Goal: Task Accomplishment & Management: Complete application form

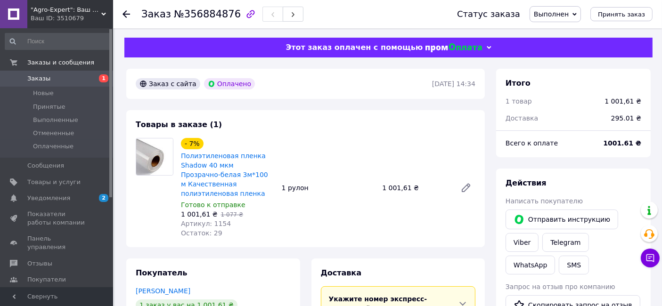
scroll to position [24, 0]
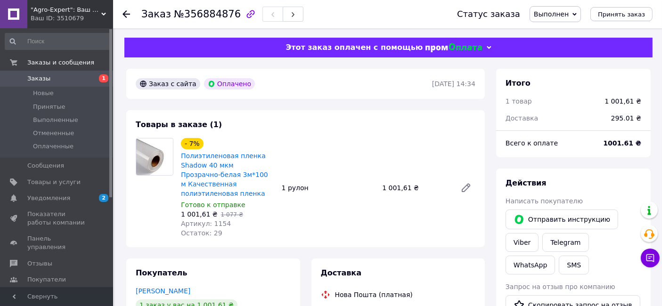
click at [44, 82] on span "Заказы" at bounding box center [38, 78] width 23 height 8
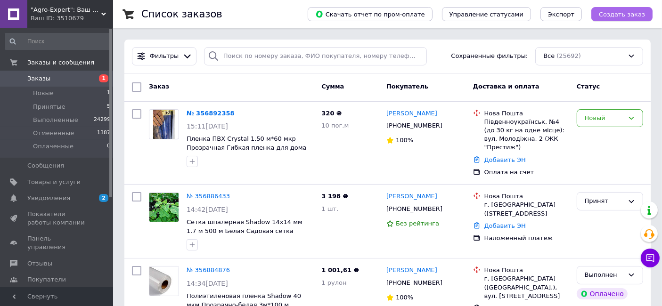
click at [268, 15] on span "Создать заказ" at bounding box center [622, 14] width 46 height 7
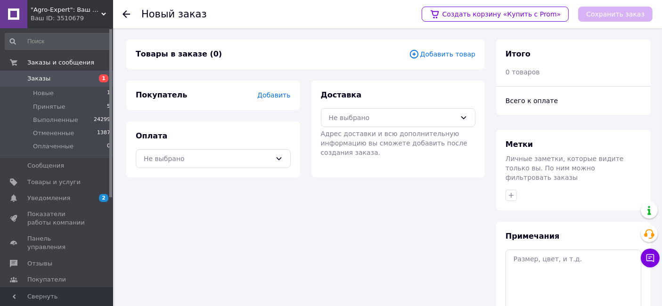
click at [268, 58] on span "Добавить товар" at bounding box center [442, 54] width 66 height 10
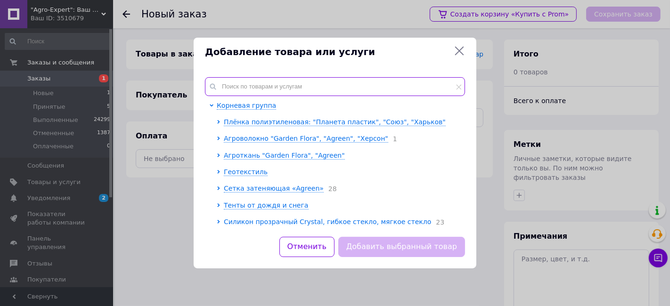
click at [245, 86] on input "text" at bounding box center [335, 86] width 260 height 19
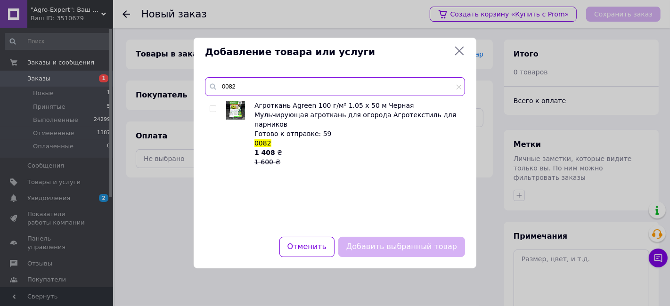
type input "0082"
click at [214, 111] on input "checkbox" at bounding box center [213, 109] width 6 height 6
checkbox input "true"
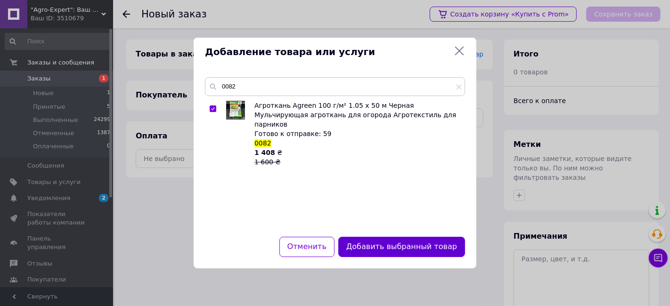
click at [268, 186] on button "Добавить выбранный товар" at bounding box center [401, 247] width 127 height 20
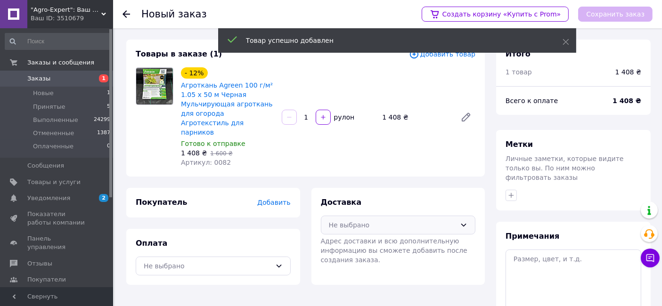
click at [268, 186] on div "Не выбрано" at bounding box center [393, 225] width 128 height 10
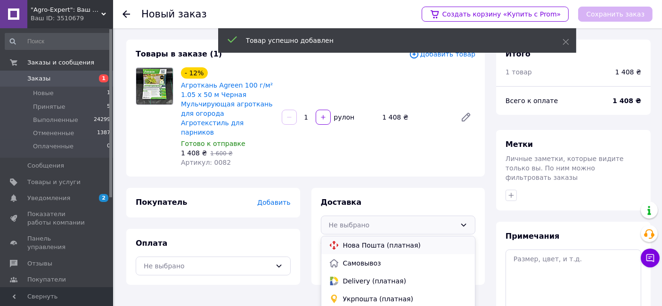
click at [268, 186] on div "Нова Пошта (платная)" at bounding box center [398, 245] width 154 height 18
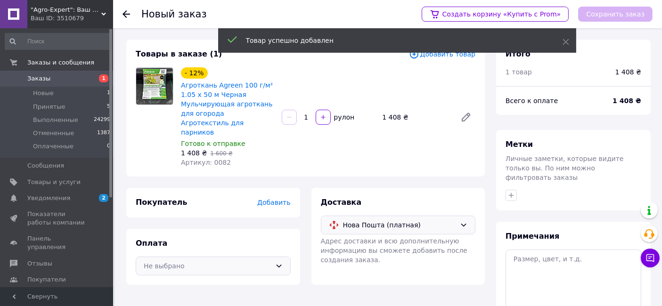
click at [177, 186] on div "Не выбрано" at bounding box center [208, 266] width 128 height 10
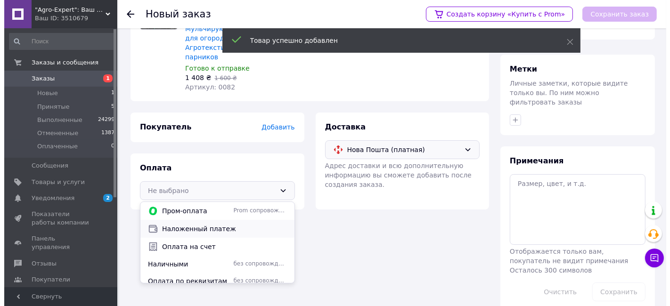
scroll to position [81, 0]
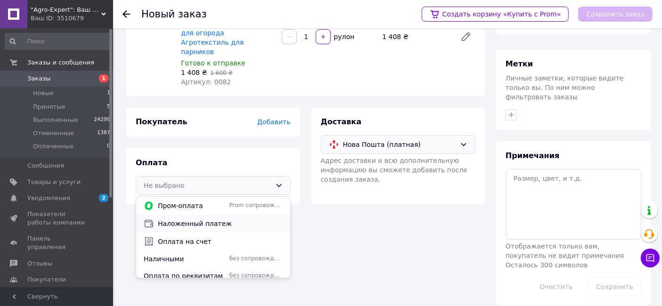
click at [206, 186] on span "Наложенный платеж" at bounding box center [220, 223] width 125 height 9
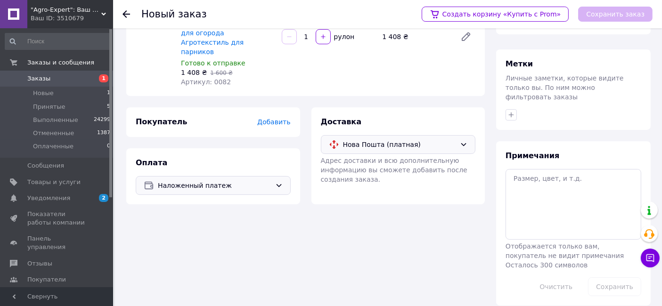
click at [268, 118] on div "Покупатель Добавить" at bounding box center [213, 122] width 174 height 30
drag, startPoint x: 280, startPoint y: 118, endPoint x: 283, endPoint y: 114, distance: 5.1
click at [268, 116] on div "Покупатель Добавить" at bounding box center [213, 122] width 174 height 30
click at [268, 118] on span "Добавить" at bounding box center [273, 122] width 33 height 8
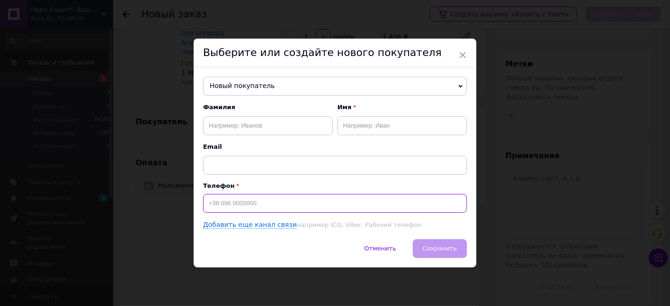
click at [268, 186] on input at bounding box center [335, 203] width 264 height 19
click at [227, 186] on input "+380630664" at bounding box center [335, 203] width 264 height 19
type input "[PHONE_NUMBER]"
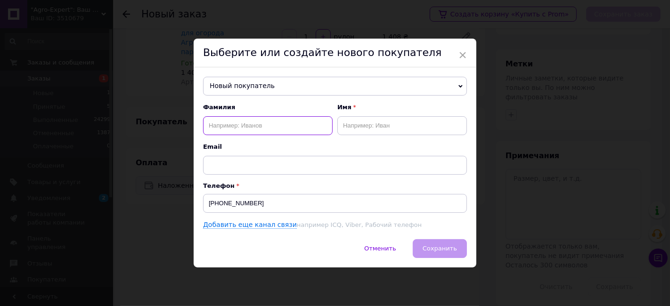
click at [268, 126] on input "text" at bounding box center [268, 125] width 130 height 19
type input "Лопата"
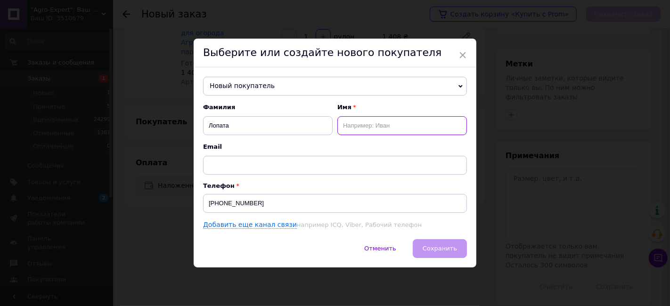
click at [268, 130] on input "text" at bounding box center [402, 125] width 130 height 19
type input "[PERSON_NAME]"
click at [268, 186] on div "Отменить   Сохранить" at bounding box center [335, 253] width 283 height 28
drag, startPoint x: 431, startPoint y: 249, endPoint x: 412, endPoint y: 248, distance: 18.4
click at [268, 186] on div "Отменить   Сохранить" at bounding box center [335, 253] width 283 height 28
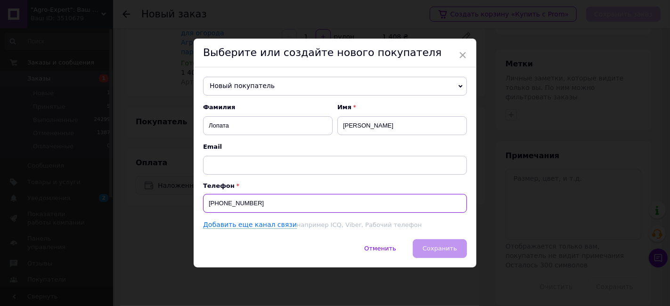
drag, startPoint x: 250, startPoint y: 204, endPoint x: 208, endPoint y: 204, distance: 42.4
click at [208, 186] on input "[PHONE_NUMBER]" at bounding box center [335, 203] width 264 height 19
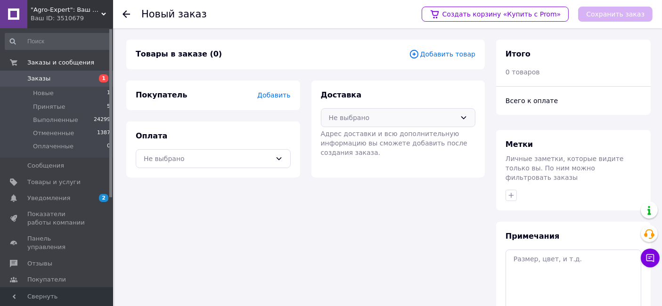
click at [412, 125] on div "Не выбрано" at bounding box center [398, 117] width 155 height 19
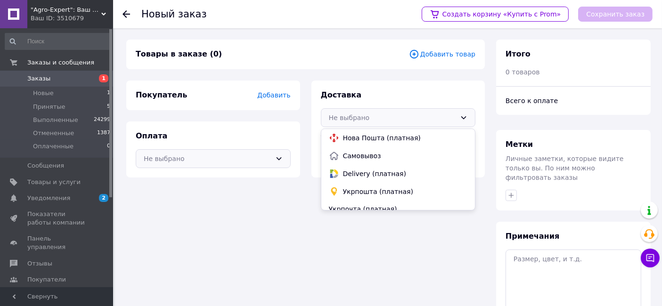
click at [188, 157] on div "Не выбрано" at bounding box center [208, 159] width 128 height 10
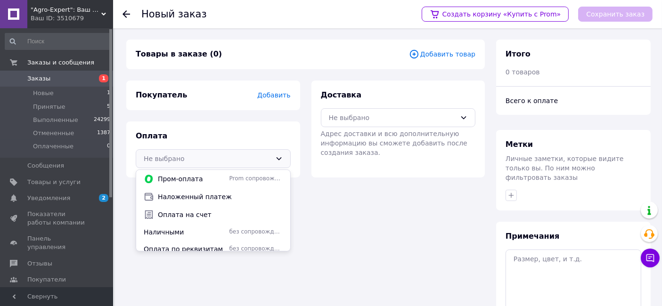
click at [268, 98] on span "Добавить" at bounding box center [273, 95] width 33 height 8
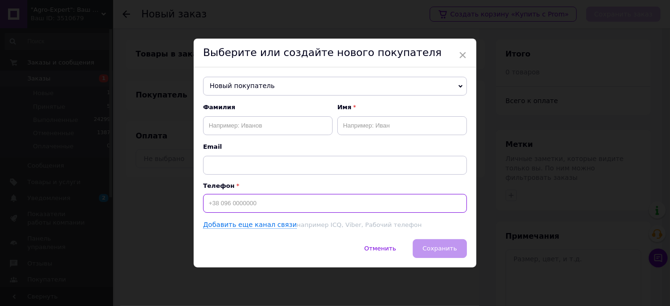
click at [261, 201] on input at bounding box center [335, 203] width 264 height 19
paste input "[PHONE_NUMBER]"
type input "[PHONE_NUMBER]"
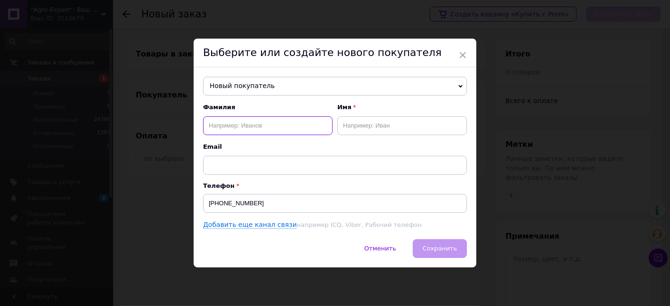
click at [266, 132] on input "text" at bounding box center [268, 125] width 130 height 19
type input "Лопата"
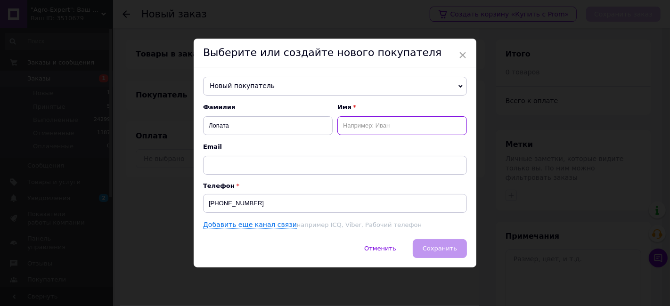
click at [399, 121] on input "text" at bounding box center [402, 125] width 130 height 19
type input "[PERSON_NAME]"
click at [442, 252] on div "Отменить   Сохранить" at bounding box center [335, 253] width 283 height 28
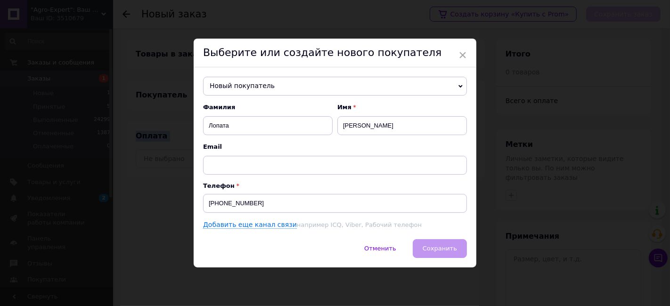
click at [442, 252] on div "Отменить   Сохранить" at bounding box center [335, 253] width 283 height 28
click at [440, 227] on div "Добавить еще канал связи например ICQ, Viber, Рабочий телефон" at bounding box center [335, 224] width 264 height 9
click at [428, 251] on div "Отменить   Сохранить" at bounding box center [335, 253] width 283 height 28
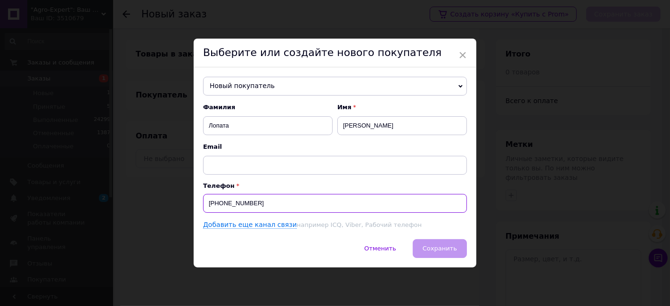
click at [277, 205] on input "[PHONE_NUMBER]" at bounding box center [335, 203] width 264 height 19
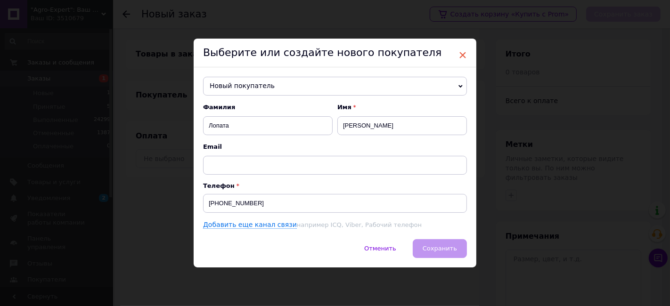
click at [464, 53] on span "×" at bounding box center [462, 55] width 8 height 16
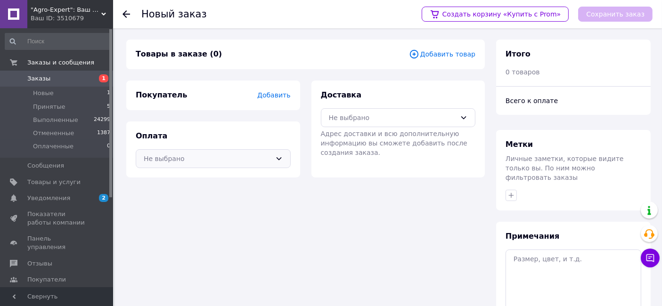
click at [191, 157] on div "Не выбрано" at bounding box center [208, 159] width 128 height 10
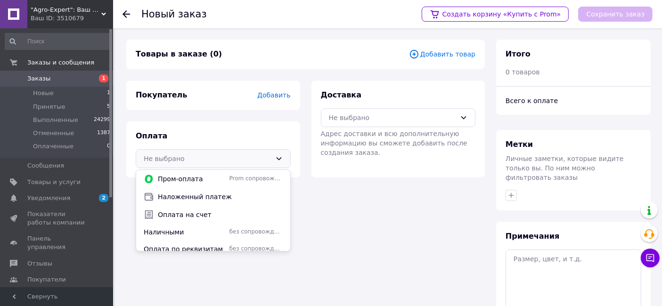
click at [285, 95] on span "Добавить" at bounding box center [273, 95] width 33 height 8
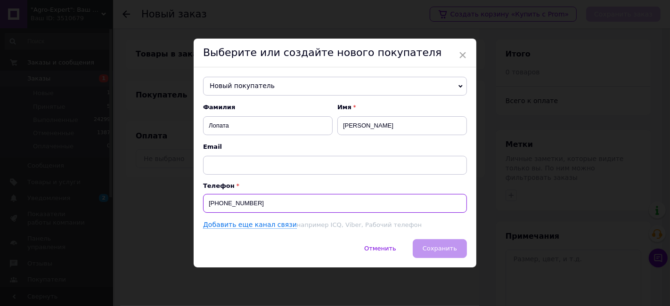
click at [276, 206] on input "[PHONE_NUMBER]" at bounding box center [335, 203] width 264 height 19
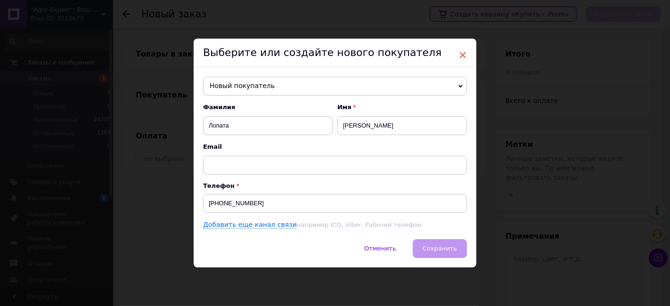
click at [464, 57] on span "×" at bounding box center [462, 55] width 8 height 16
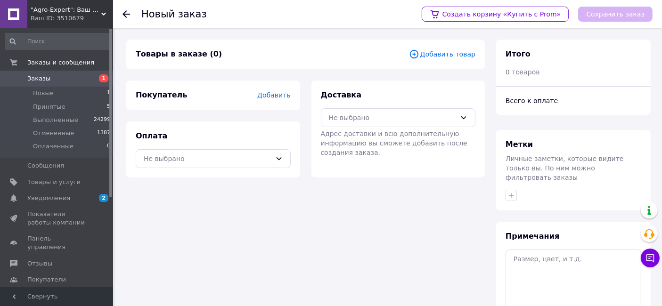
click at [384, 128] on div "Доставка Не выбрано Адрес доставки и всю дополнительную информацию вы сможете д…" at bounding box center [398, 123] width 155 height 67
click at [382, 113] on div "Не выбрано" at bounding box center [393, 118] width 128 height 10
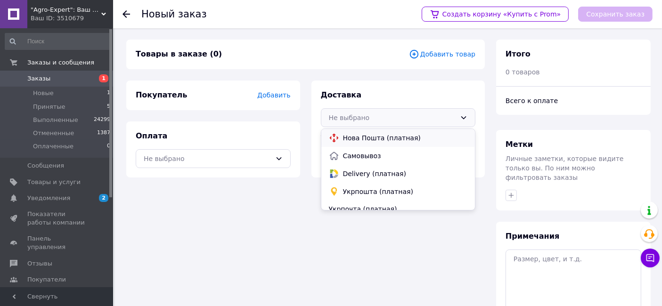
click at [377, 138] on span "Нова Пошта (платная)" at bounding box center [405, 137] width 125 height 9
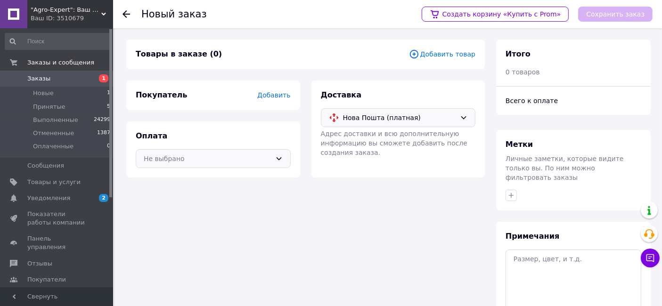
click at [176, 158] on div "Не выбрано" at bounding box center [208, 159] width 128 height 10
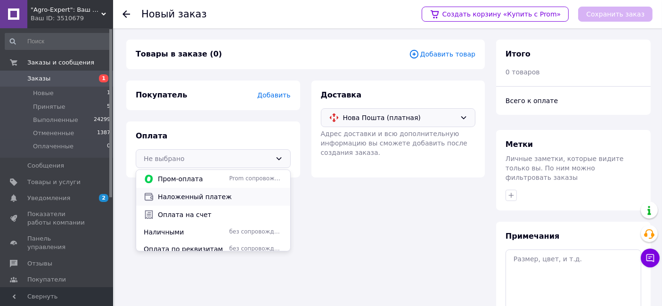
click at [199, 199] on span "Наложенный платеж" at bounding box center [220, 196] width 125 height 9
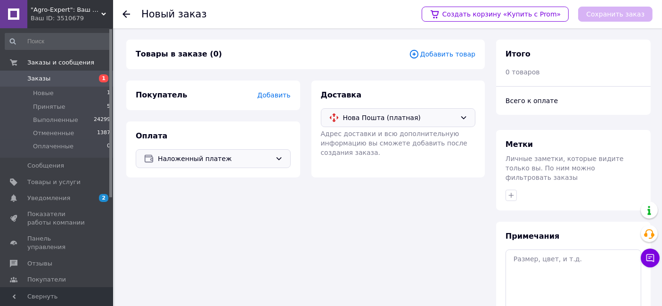
click at [428, 53] on span "Добавить товар" at bounding box center [442, 54] width 66 height 10
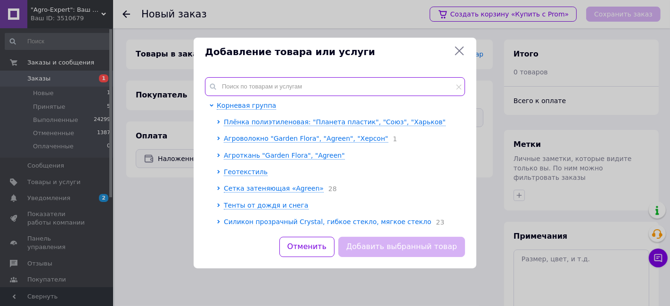
click at [326, 80] on input "text" at bounding box center [335, 86] width 260 height 19
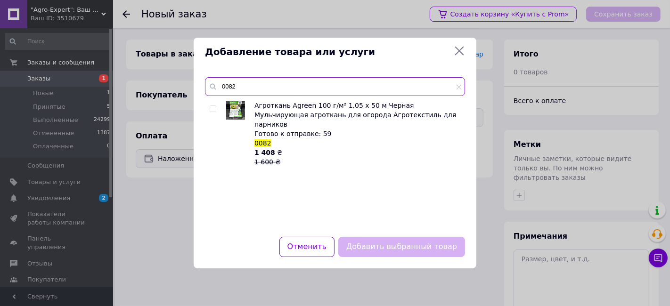
type input "0082"
click at [217, 108] on div at bounding box center [213, 109] width 7 height 7
click at [214, 109] on input "checkbox" at bounding box center [213, 109] width 6 height 6
checkbox input "true"
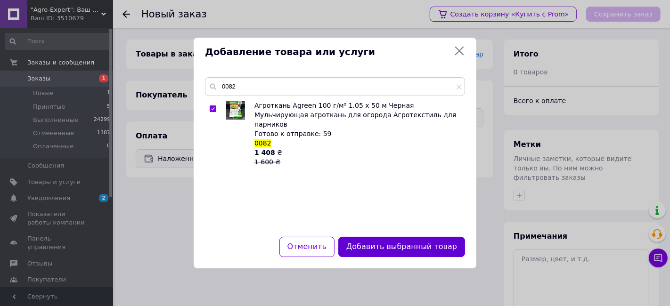
click at [443, 244] on button "Добавить выбранный товар" at bounding box center [401, 247] width 127 height 20
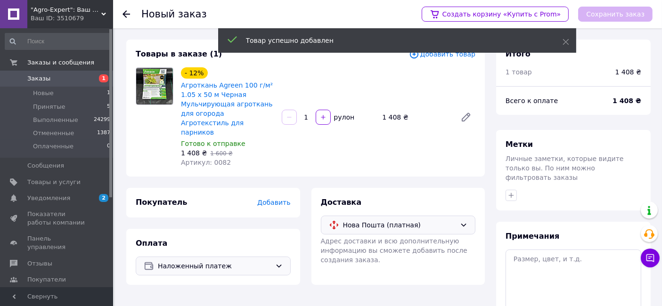
click at [277, 199] on span "Добавить" at bounding box center [273, 203] width 33 height 8
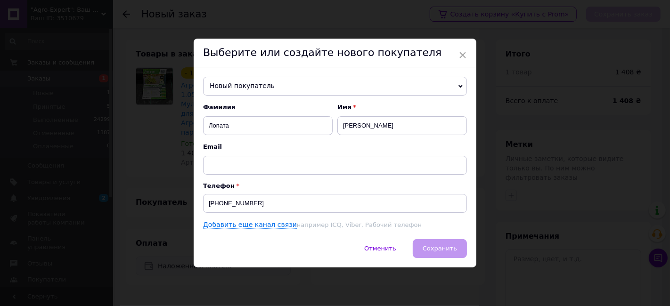
click at [470, 257] on div "Отменить   Сохранить" at bounding box center [335, 253] width 283 height 28
click at [454, 244] on div "Отменить   Сохранить" at bounding box center [335, 253] width 283 height 28
click at [453, 244] on div "Отменить   Сохранить" at bounding box center [335, 253] width 283 height 28
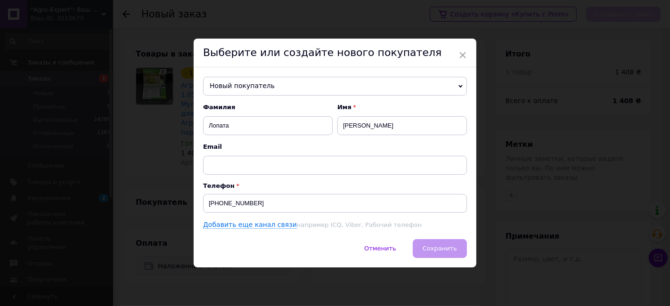
click at [452, 244] on div "Отменить   Сохранить" at bounding box center [335, 253] width 283 height 28
click at [396, 250] on span "Отменить" at bounding box center [380, 248] width 32 height 7
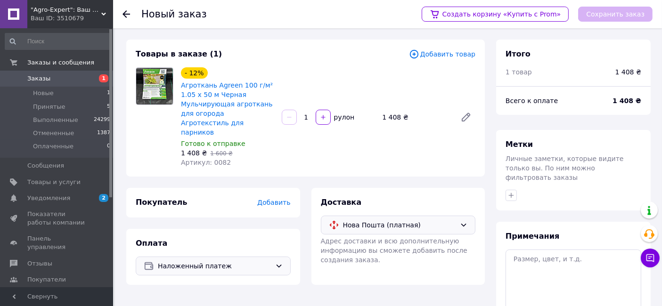
click at [264, 199] on span "Добавить" at bounding box center [273, 203] width 33 height 8
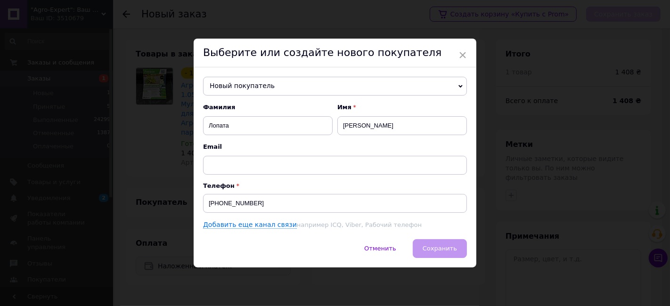
click at [452, 243] on div "Отменить   Сохранить" at bounding box center [335, 253] width 283 height 28
click at [452, 250] on div "Отменить   Сохранить" at bounding box center [335, 253] width 283 height 28
click at [452, 252] on div "Отменить   Сохранить" at bounding box center [335, 253] width 283 height 28
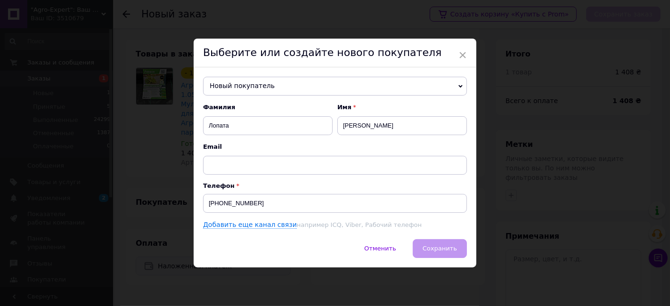
click at [331, 182] on p "Телефон" at bounding box center [335, 185] width 264 height 7
click at [302, 163] on input "text" at bounding box center [335, 165] width 264 height 19
click at [429, 186] on p "Телефон" at bounding box center [335, 185] width 264 height 7
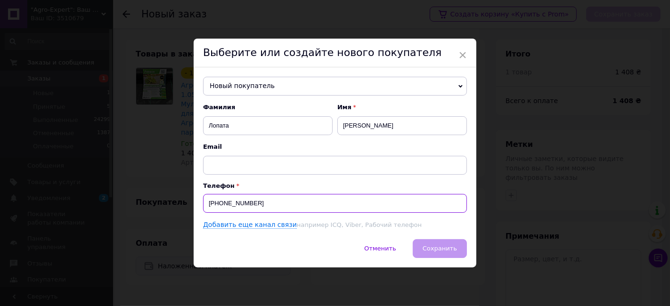
click at [280, 200] on input "+38063750664" at bounding box center [335, 203] width 264 height 19
click at [227, 202] on input "+38063750664" at bounding box center [335, 203] width 264 height 19
type input "[PHONE_NUMBER]"
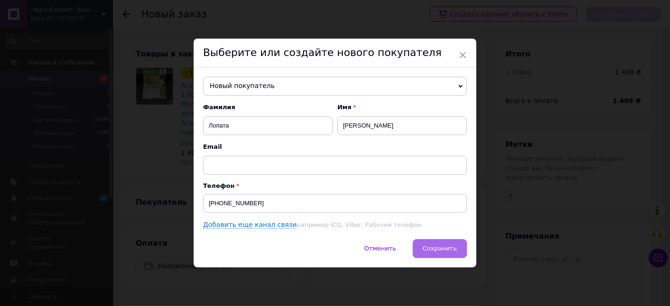
click at [443, 241] on button "Сохранить" at bounding box center [440, 248] width 54 height 19
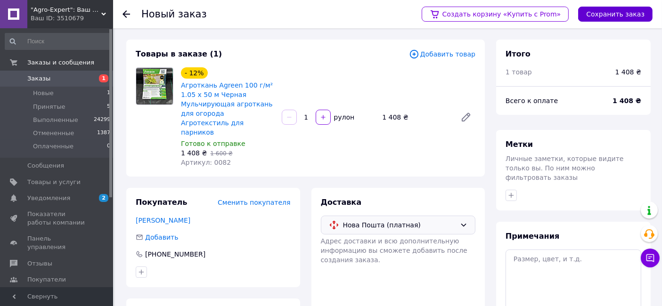
click at [617, 18] on button "Сохранить заказ" at bounding box center [615, 14] width 74 height 15
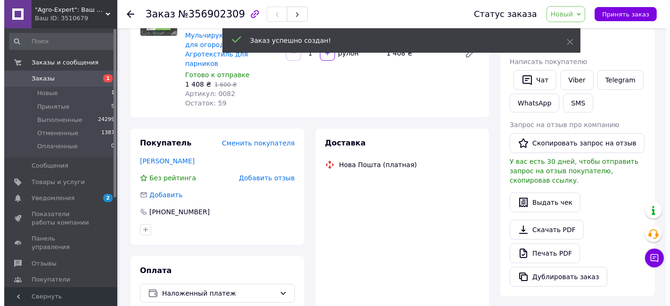
scroll to position [157, 0]
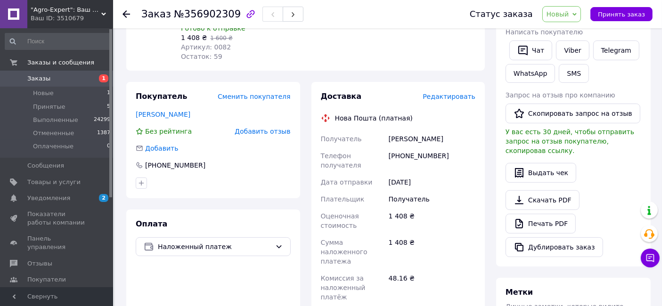
click at [458, 93] on span "Редактировать" at bounding box center [449, 97] width 53 height 8
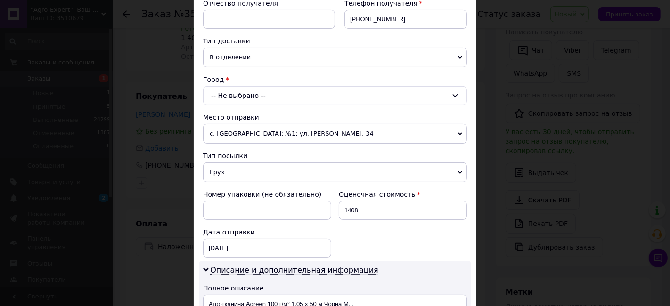
scroll to position [209, 0]
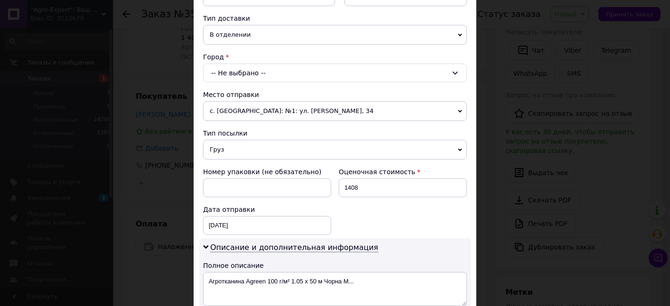
click at [255, 75] on div "-- Не выбрано --" at bounding box center [335, 73] width 264 height 19
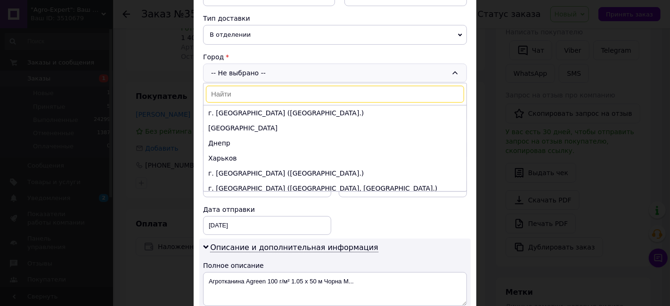
click at [255, 96] on input at bounding box center [335, 94] width 258 height 17
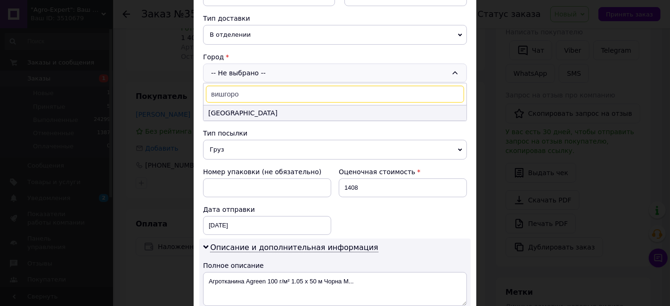
type input "вишгоро"
click at [252, 106] on li "Вышгород" at bounding box center [335, 113] width 263 height 15
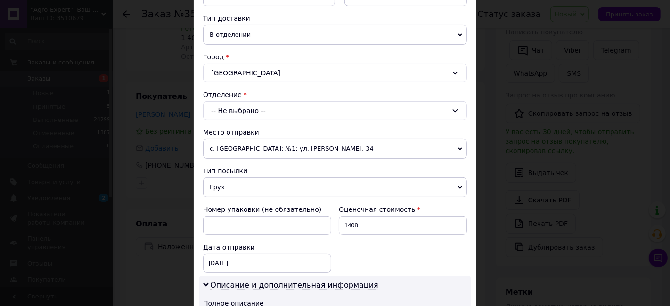
click at [245, 106] on div "-- Не выбрано --" at bounding box center [335, 110] width 264 height 19
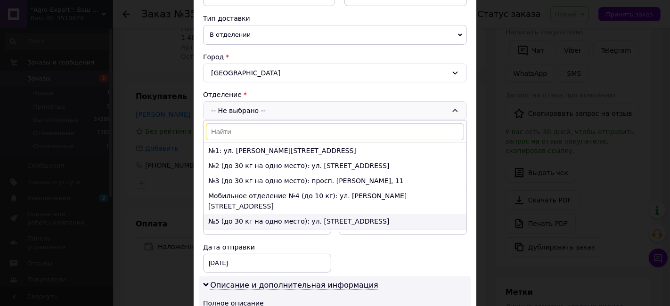
click at [267, 214] on li "№5 (до 30 кг на одно место): ул. Набережная, 2В" at bounding box center [335, 221] width 263 height 15
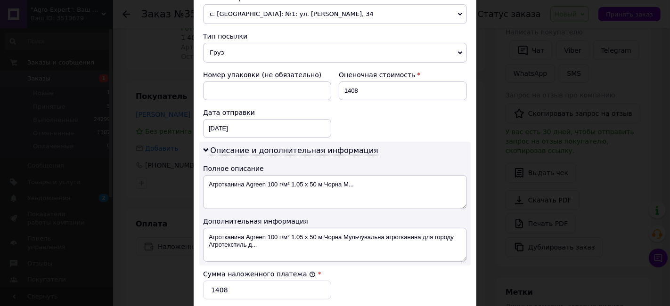
scroll to position [471, 0]
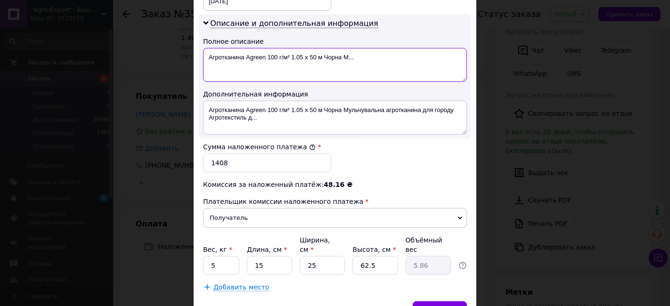
click at [293, 70] on textarea "Агротканина Agreen 100 г/м² 1.05 х 50 м Чорна М..." at bounding box center [335, 65] width 264 height 34
click at [293, 69] on textarea "Агротканина Agreen 100 г/м² 1.05 х 50 м Чорна М..." at bounding box center [335, 65] width 264 height 34
click at [293, 68] on textarea "Агротканина Agreen 100 г/м² 1.05 х 50 м Чорна М..." at bounding box center [335, 65] width 264 height 34
click at [264, 65] on textarea "Агротканина Agreen 100 г/м² 1.05 х 50 м Чорна М..." at bounding box center [335, 65] width 264 height 34
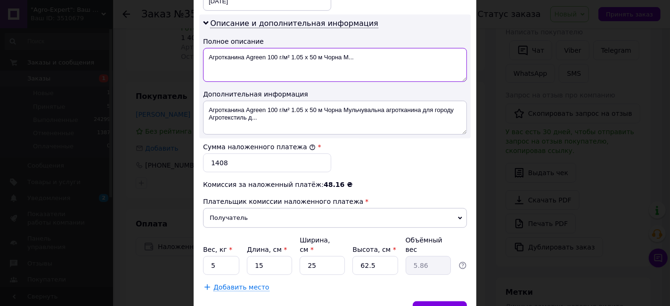
click at [264, 65] on textarea "Агротканина Agreen 100 г/м² 1.05 х 50 м Чорна М..." at bounding box center [335, 65] width 264 height 34
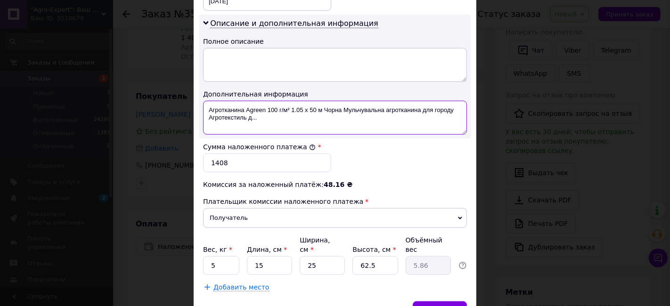
drag, startPoint x: 334, startPoint y: 105, endPoint x: 337, endPoint y: 101, distance: 5.0
click at [335, 103] on textarea "Агротканина Agreen 100 г/м² 1.05 х 50 м Чорна Мульчувальна агротканина для горо…" at bounding box center [335, 118] width 264 height 34
click at [337, 101] on textarea "Агротканина Agreen 100 г/м² 1.05 х 50 м Чорна Мульчувальна агротканина для горо…" at bounding box center [335, 118] width 264 height 34
click at [336, 103] on textarea "Агротканина Agreen 100 г/м² 1.05 х 50 м Чорна Мульчувальна агротканина для горо…" at bounding box center [335, 118] width 264 height 34
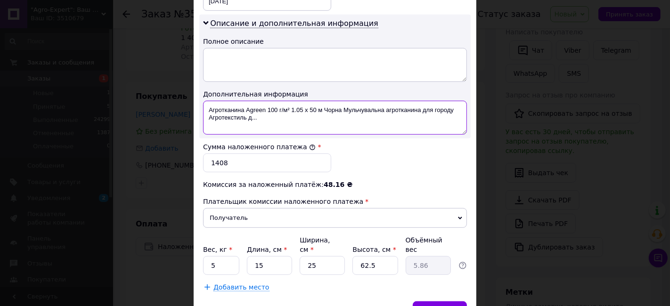
click at [335, 112] on textarea "Агротканина Agreen 100 г/м² 1.05 х 50 м Чорна Мульчувальна агротканина для горо…" at bounding box center [335, 118] width 264 height 34
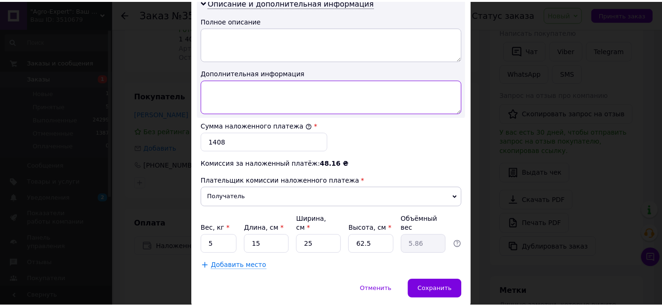
scroll to position [513, 0]
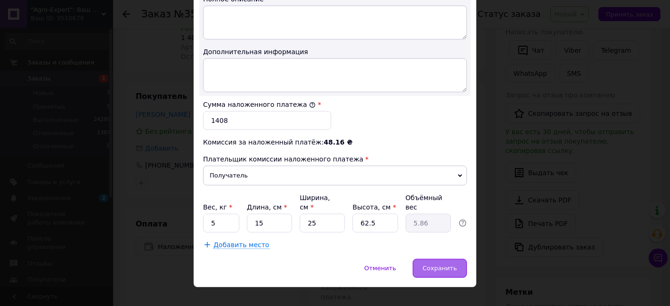
click at [457, 259] on div "Сохранить" at bounding box center [440, 268] width 54 height 19
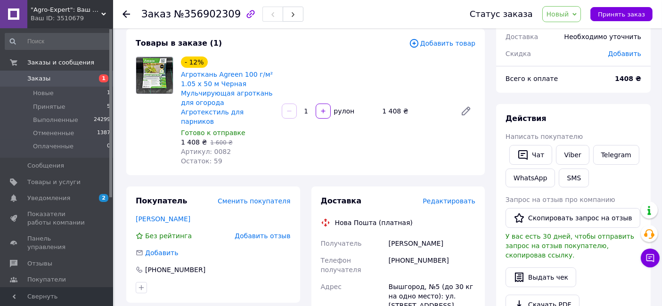
scroll to position [0, 0]
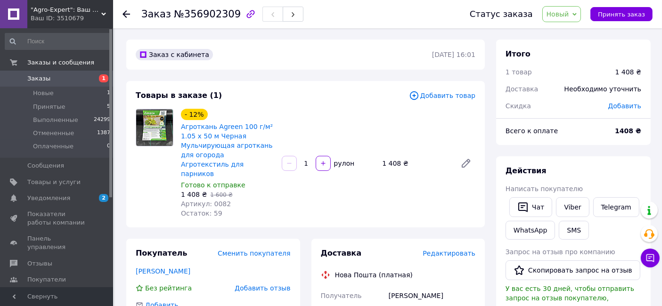
click at [289, 108] on div "- 12% Агроткань Agreen 100 г/м² 1.05 х 50 м Черная Мульчирующая агроткань для о…" at bounding box center [328, 163] width 302 height 113
click at [71, 73] on link "Заказы 1" at bounding box center [58, 79] width 116 height 16
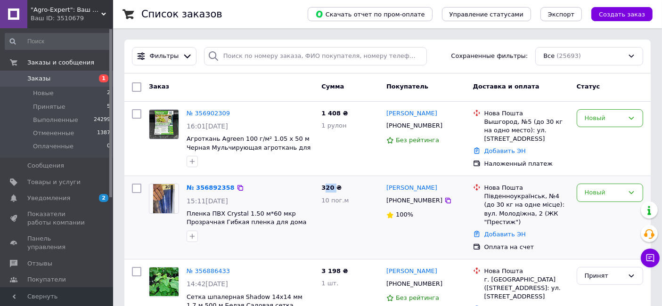
drag, startPoint x: 323, startPoint y: 186, endPoint x: 334, endPoint y: 187, distance: 10.5
click at [334, 187] on span "320 ₴" at bounding box center [331, 187] width 20 height 7
click at [339, 189] on div "320 ₴ 10 пог.м" at bounding box center [349, 217] width 65 height 75
drag, startPoint x: 319, startPoint y: 186, endPoint x: 341, endPoint y: 187, distance: 21.7
click at [341, 187] on div "320 ₴ 10 пог.м" at bounding box center [349, 217] width 65 height 75
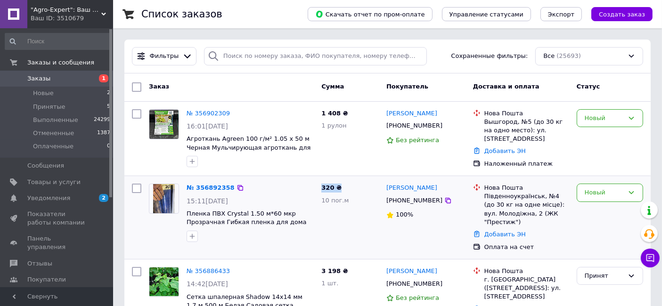
click at [341, 187] on div "320 ₴ 10 пог.м" at bounding box center [349, 217] width 65 height 75
click at [210, 187] on link "№ 356892358" at bounding box center [211, 187] width 48 height 7
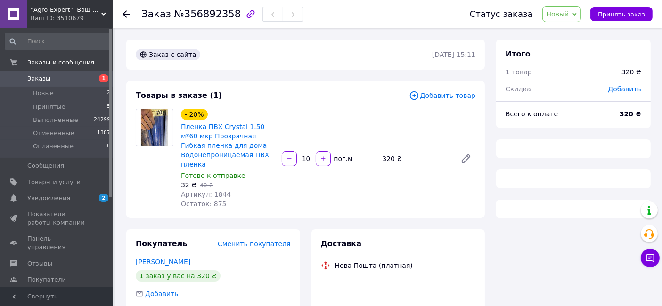
click at [207, 16] on span "№356892358" at bounding box center [207, 13] width 67 height 11
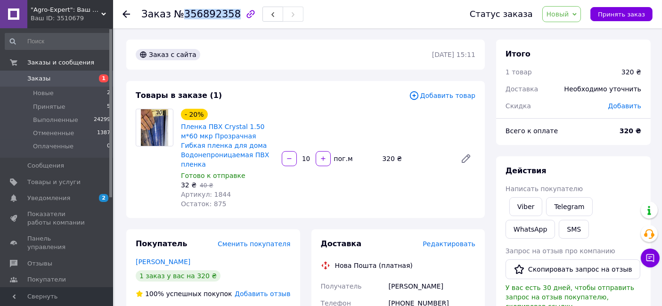
copy span "356892358"
click at [219, 142] on link "Пленка ПВХ Crystal 1.50 м*60 мкр Прозрачная Гибкая пленка для дома Водонепрониц…" at bounding box center [225, 145] width 89 height 45
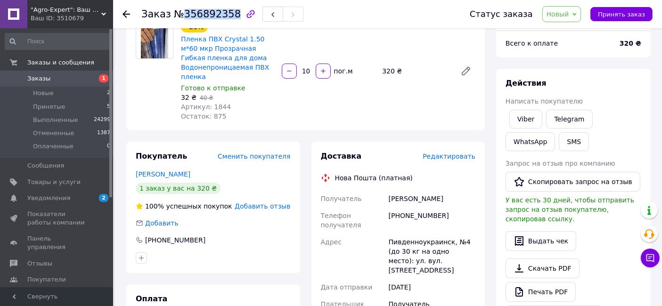
scroll to position [105, 0]
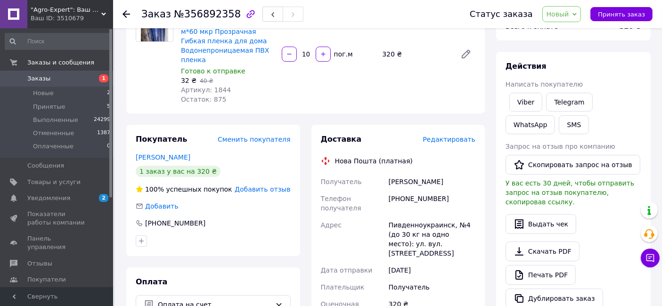
click at [418, 195] on div "[PHONE_NUMBER]" at bounding box center [432, 203] width 90 height 26
copy div "380988538306"
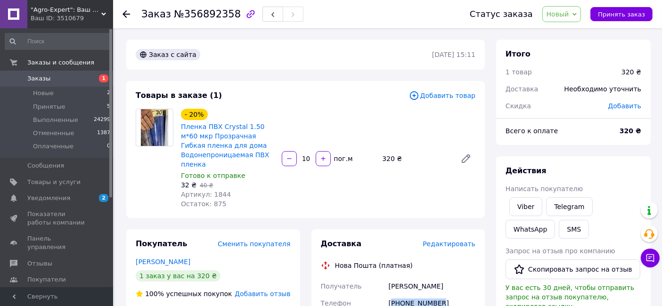
scroll to position [157, 0]
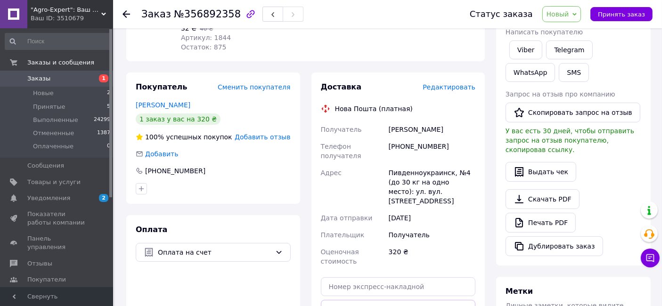
click at [406, 132] on div "[PERSON_NAME]" at bounding box center [432, 129] width 90 height 17
copy div "[PERSON_NAME]"
click at [407, 175] on div "Пивденноукраинск, №4 (до 30 кг на одно место): ул. вул. Молодижна, 2" at bounding box center [432, 186] width 90 height 45
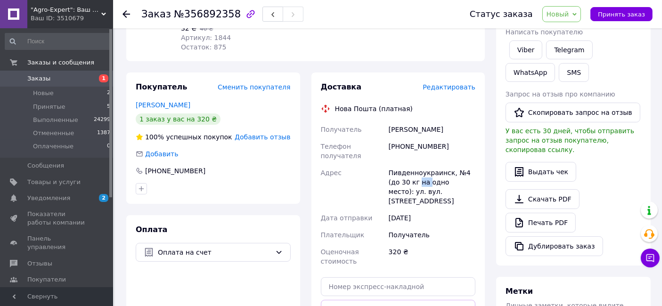
click at [407, 175] on div "Пивденноукраинск, №4 (до 30 кг на одно место): ул. вул. Молодижна, 2" at bounding box center [432, 186] width 90 height 45
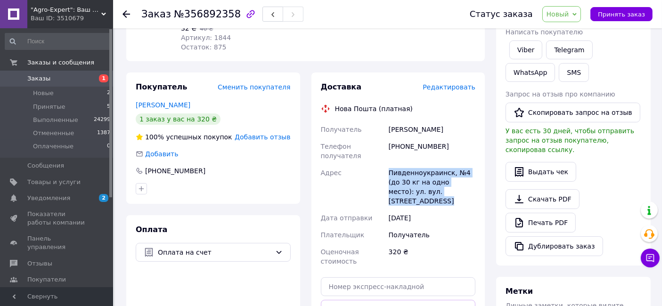
click at [407, 175] on div "Пивденноукраинск, №4 (до 30 кг на одно место): ул. вул. Молодижна, 2" at bounding box center [432, 186] width 90 height 45
copy div "Пивденноукраинск, №4 (до 30 кг на одно место): ул. вул. Молодижна, 2"
click at [563, 15] on span "Новый" at bounding box center [557, 14] width 23 height 8
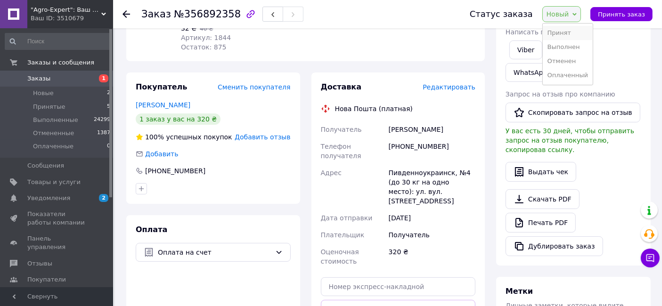
click at [570, 28] on li "Принят" at bounding box center [568, 33] width 50 height 14
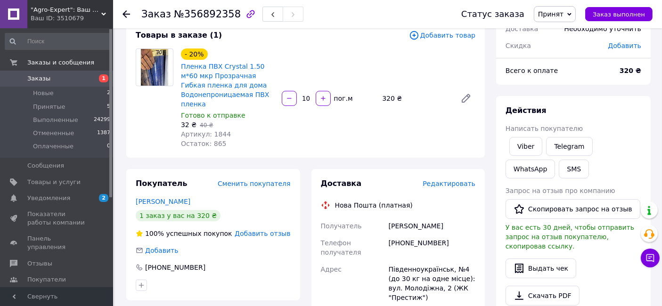
scroll to position [0, 0]
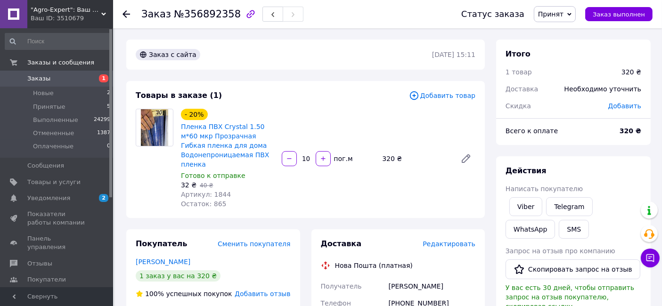
click at [25, 76] on span at bounding box center [13, 78] width 27 height 8
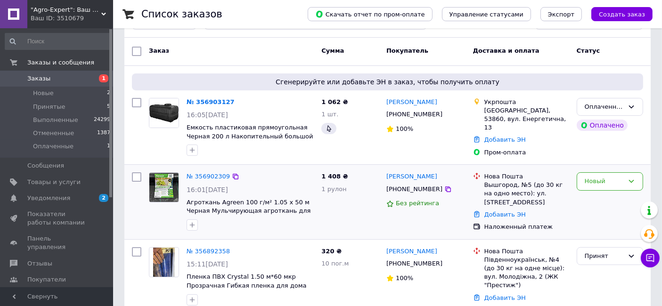
scroll to position [52, 0]
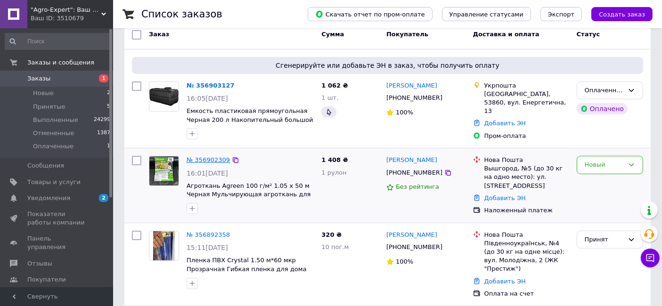
click at [205, 156] on link "№ 356902309" at bounding box center [208, 159] width 43 height 7
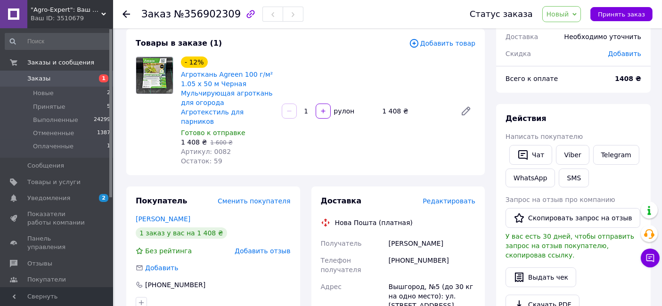
click at [218, 19] on span "№356902309" at bounding box center [207, 13] width 67 height 11
copy span "356902309"
click at [412, 252] on div "[PHONE_NUMBER]" at bounding box center [432, 265] width 90 height 26
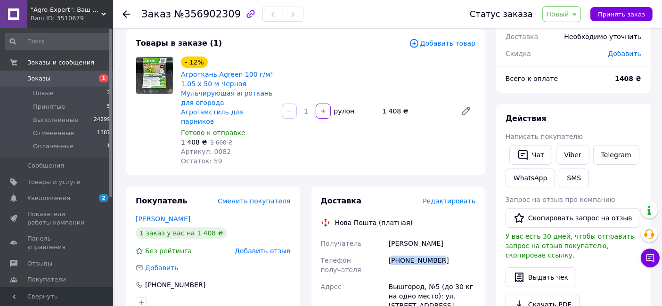
click at [412, 252] on div "[PHONE_NUMBER]" at bounding box center [432, 265] width 90 height 26
click at [426, 252] on div "[PHONE_NUMBER]" at bounding box center [432, 265] width 90 height 26
click at [418, 257] on div "[PHONE_NUMBER]" at bounding box center [432, 265] width 90 height 26
click at [415, 252] on div "[PHONE_NUMBER]" at bounding box center [432, 265] width 90 height 26
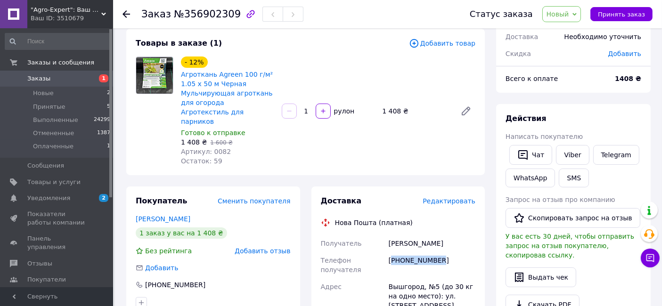
click at [415, 252] on div "[PHONE_NUMBER]" at bounding box center [432, 265] width 90 height 26
copy div "380633750664"
click at [424, 235] on div "[PERSON_NAME]" at bounding box center [432, 243] width 90 height 17
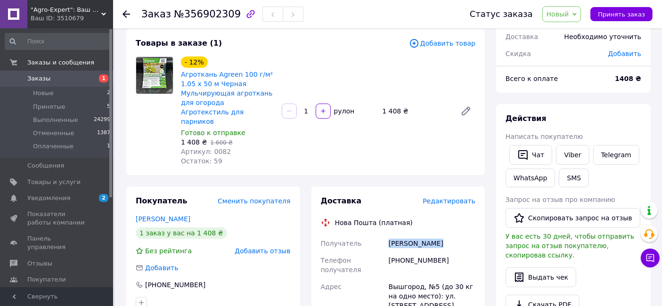
copy div "[PERSON_NAME]"
click at [428, 278] on div "Вышгород, №5 (до 30 кг на одно место): [STREET_ADDRESS]" at bounding box center [432, 296] width 90 height 36
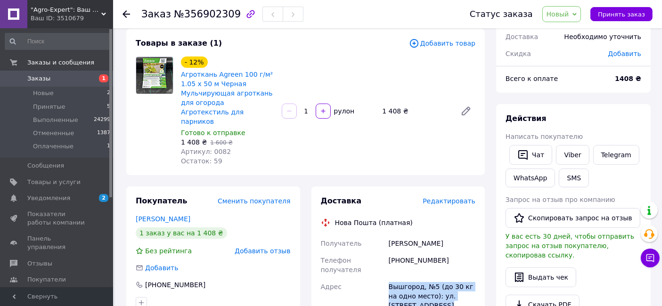
click at [429, 278] on div "Вышгород, №5 (до 30 кг на одно место): ул. Набережная, 2В" at bounding box center [432, 296] width 90 height 36
copy div "Вышгород, №5 (до 30 кг на одно место): ул. Набережная, 2В"
click at [569, 17] on span "Новый" at bounding box center [557, 14] width 23 height 8
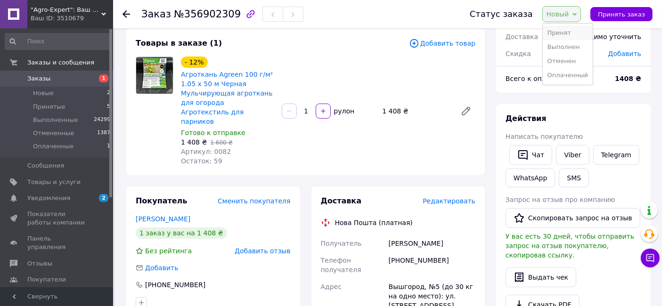
click at [575, 26] on li "Принят" at bounding box center [568, 33] width 50 height 14
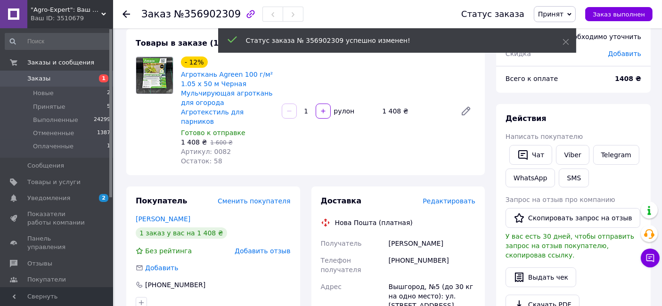
click at [71, 81] on span "Заказы" at bounding box center [57, 78] width 60 height 8
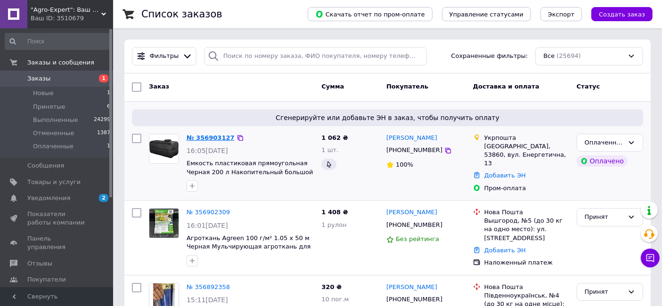
click at [212, 134] on link "№ 356903127" at bounding box center [211, 137] width 48 height 7
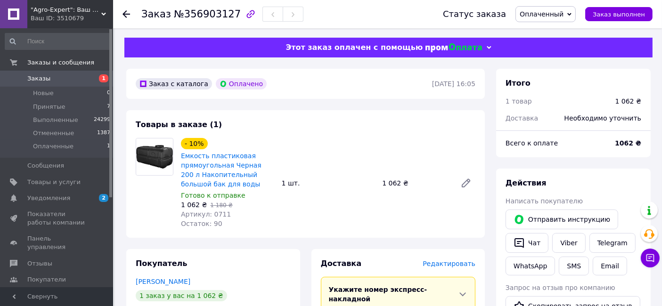
click at [215, 18] on span "№356903127" at bounding box center [207, 13] width 67 height 11
copy span "356903127"
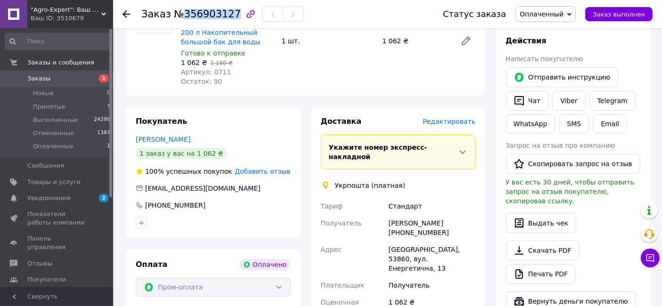
scroll to position [157, 0]
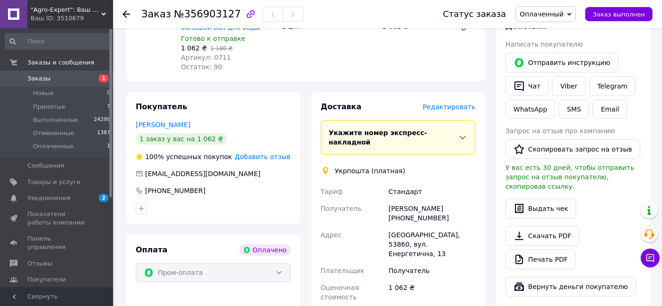
click at [405, 201] on div "Владимир Шейко +380976223121" at bounding box center [432, 213] width 90 height 26
click at [423, 208] on div "Владимир Шейко +380976223121" at bounding box center [432, 213] width 90 height 26
click at [557, 13] on span "Оплаченный" at bounding box center [542, 14] width 44 height 8
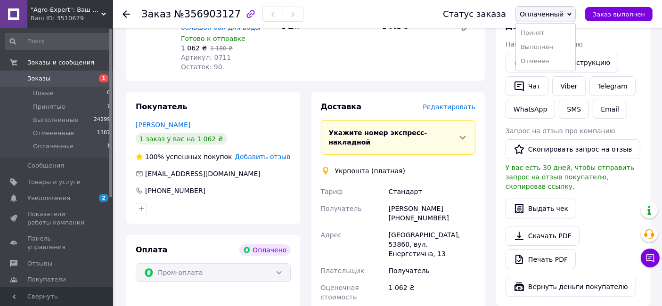
click at [560, 25] on ul "Принят Выполнен Отменен" at bounding box center [545, 47] width 60 height 48
click at [559, 17] on span "Оплаченный" at bounding box center [542, 14] width 44 height 8
click at [559, 29] on li "Принят" at bounding box center [545, 33] width 59 height 14
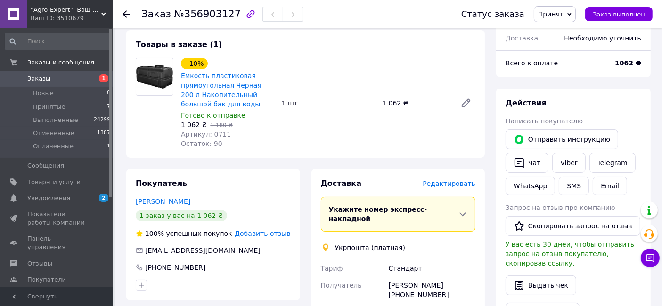
scroll to position [209, 0]
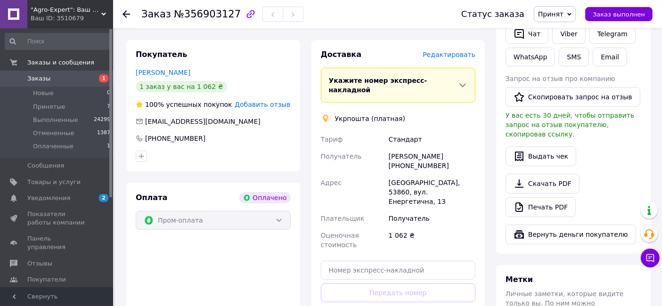
click at [411, 148] on div "Владимир Шейко +380976223121" at bounding box center [432, 161] width 90 height 26
click at [426, 155] on div "Владимир Шейко +380976223121" at bounding box center [432, 161] width 90 height 26
drag, startPoint x: 440, startPoint y: 147, endPoint x: 390, endPoint y: 144, distance: 50.5
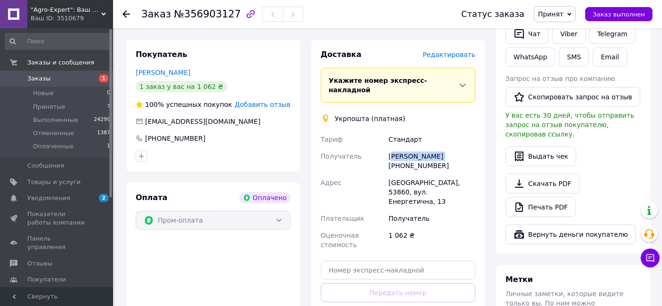
click at [390, 148] on div "Владимир Шейко +380976223121" at bounding box center [432, 161] width 90 height 26
click at [395, 148] on div "Владимир Шейко +380976223121" at bounding box center [432, 161] width 90 height 26
drag, startPoint x: 388, startPoint y: 146, endPoint x: 463, endPoint y: 146, distance: 74.4
click at [463, 148] on div "Владимир Шейко +380976223121" at bounding box center [432, 161] width 90 height 26
click at [422, 178] on div "Зеленодольск, 53860, вул. Енергетична, 13" at bounding box center [432, 192] width 90 height 36
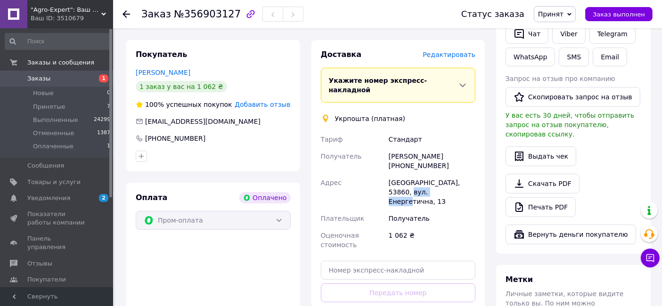
click at [422, 178] on div "Зеленодольск, 53860, вул. Енергетична, 13" at bounding box center [432, 192] width 90 height 36
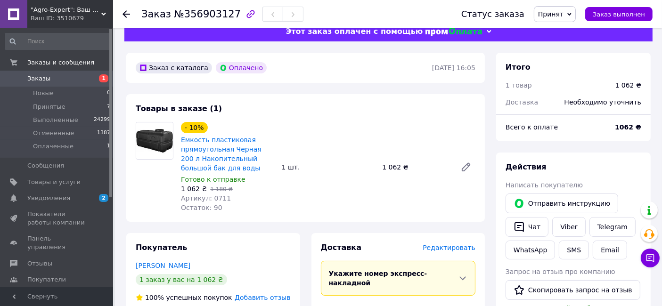
scroll to position [0, 0]
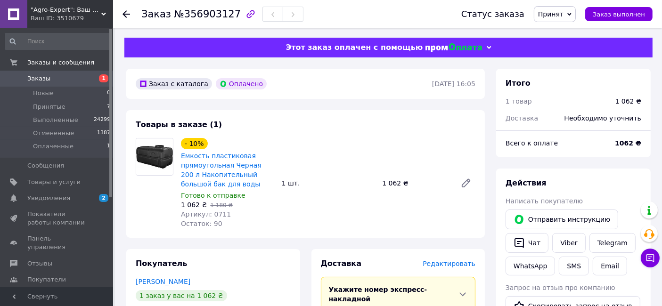
click at [36, 73] on link "Заказы 1" at bounding box center [58, 79] width 116 height 16
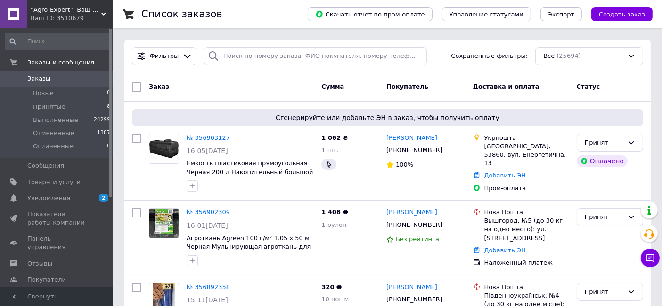
click at [45, 80] on span "Заказы" at bounding box center [38, 78] width 23 height 8
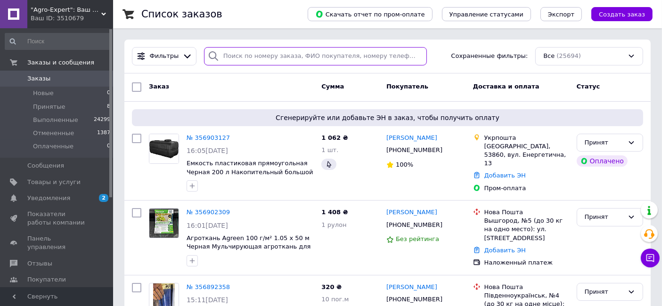
click at [334, 48] on input "search" at bounding box center [315, 56] width 223 height 18
paste input "380678705612"
type input "380678705612"
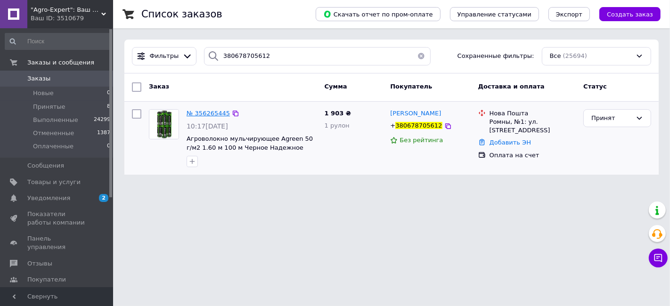
click at [207, 112] on span "№ 356265445" at bounding box center [208, 113] width 43 height 7
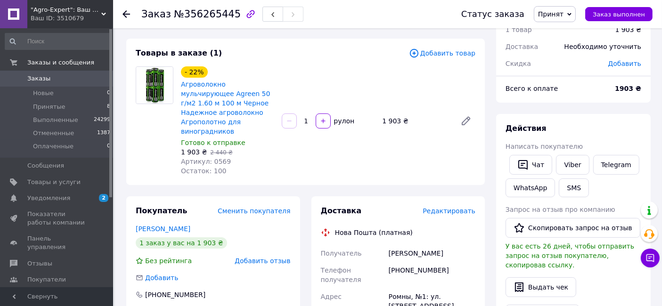
scroll to position [52, 0]
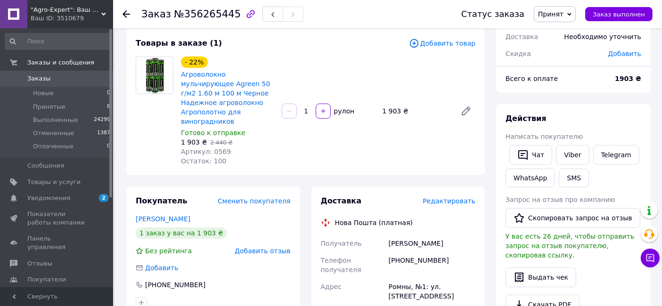
click at [456, 197] on span "Редактировать" at bounding box center [449, 201] width 53 height 8
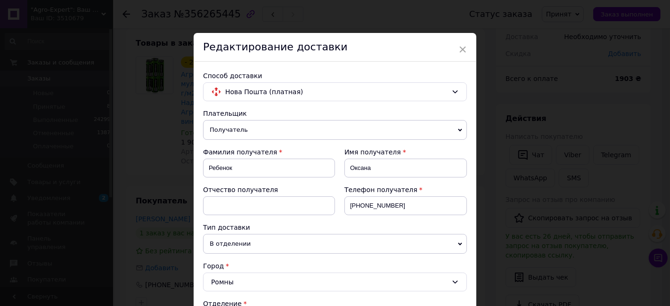
click at [468, 52] on div "Редактирование доставки" at bounding box center [335, 47] width 283 height 29
click at [462, 46] on span "×" at bounding box center [462, 49] width 8 height 16
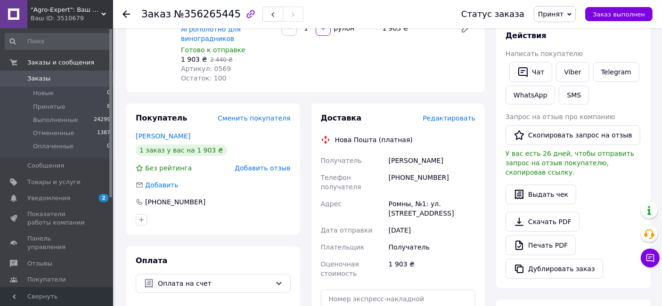
scroll to position [261, 0]
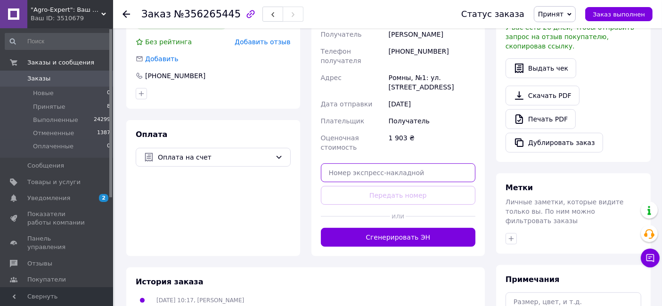
click at [404, 163] on input "text" at bounding box center [398, 172] width 155 height 19
paste input "20451225047991"
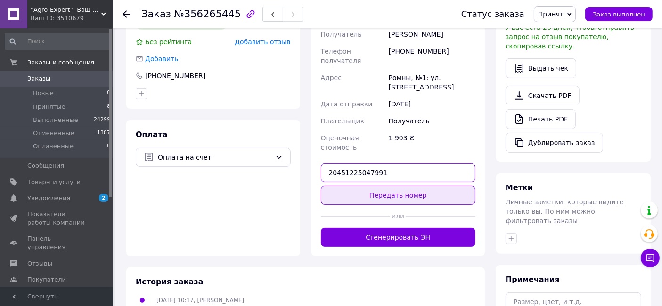
type input "20451225047991"
click at [413, 186] on button "Передать номер" at bounding box center [398, 195] width 155 height 19
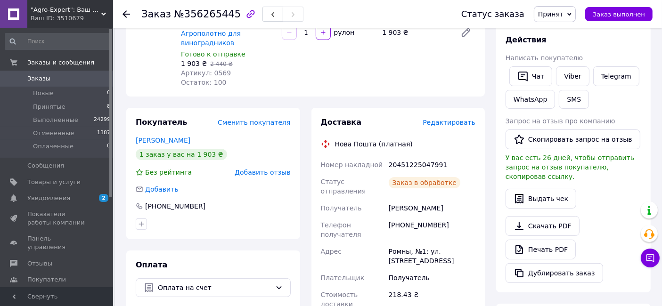
scroll to position [0, 0]
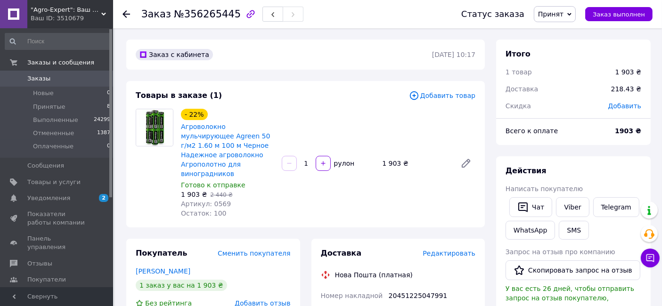
click at [563, 14] on span "Принят" at bounding box center [550, 14] width 25 height 8
click at [566, 30] on li "Выполнен" at bounding box center [559, 33] width 50 height 14
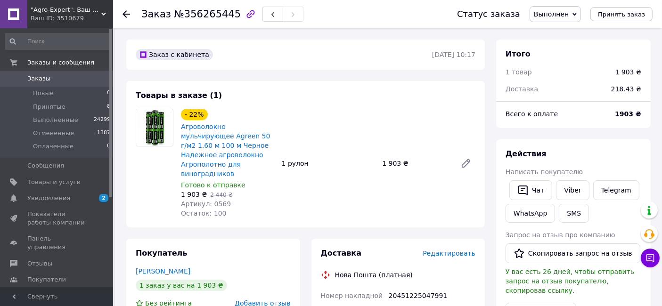
click at [60, 78] on span "Заказы" at bounding box center [57, 78] width 60 height 8
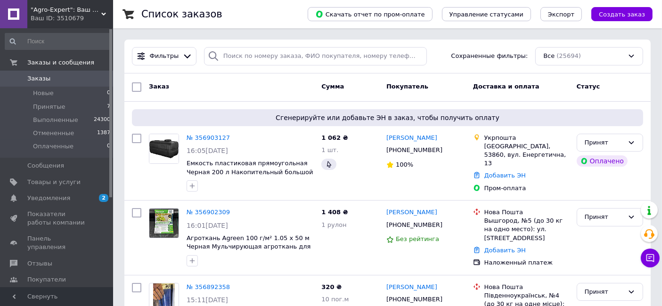
click at [44, 85] on link "Заказы 0" at bounding box center [58, 79] width 116 height 16
click at [48, 76] on span "Заказы" at bounding box center [57, 78] width 60 height 8
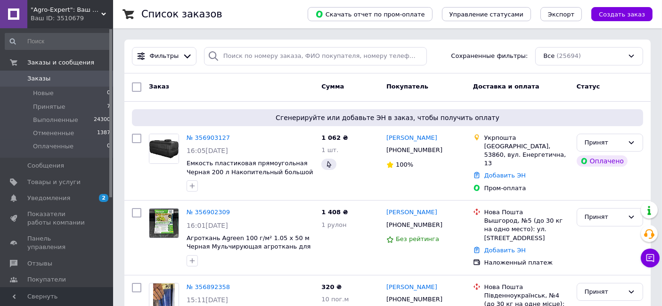
click at [48, 76] on span "Заказы" at bounding box center [57, 78] width 60 height 8
click at [57, 81] on span "Заказы" at bounding box center [57, 78] width 60 height 8
click at [69, 81] on span "Заказы" at bounding box center [57, 78] width 60 height 8
click at [50, 77] on span "Заказы" at bounding box center [57, 78] width 60 height 8
click at [33, 75] on span "Заказы" at bounding box center [38, 78] width 23 height 8
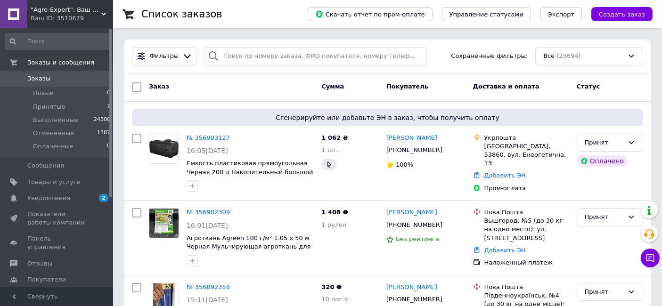
click at [99, 84] on link "Заказы 0" at bounding box center [58, 79] width 116 height 16
click at [16, 75] on icon at bounding box center [14, 79] width 8 height 8
click at [39, 81] on span "Заказы" at bounding box center [38, 78] width 23 height 8
click at [40, 80] on span "Заказы" at bounding box center [38, 78] width 23 height 8
click at [51, 85] on link "Заказы 0" at bounding box center [58, 79] width 116 height 16
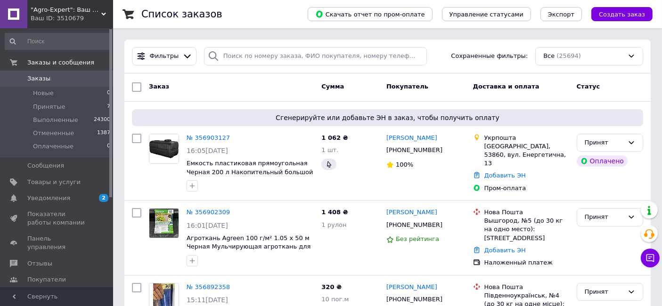
click at [68, 76] on span "Заказы" at bounding box center [57, 78] width 60 height 8
click at [628, 15] on span "Создать заказ" at bounding box center [622, 14] width 46 height 7
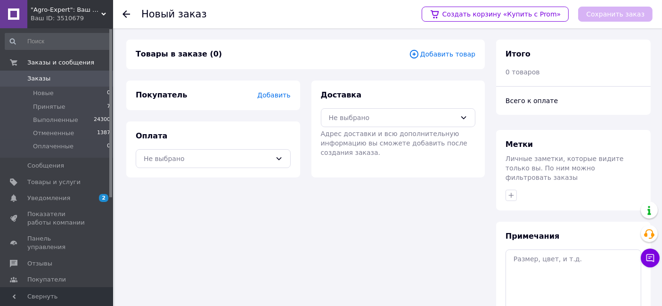
click at [437, 56] on span "Добавить товар" at bounding box center [442, 54] width 66 height 10
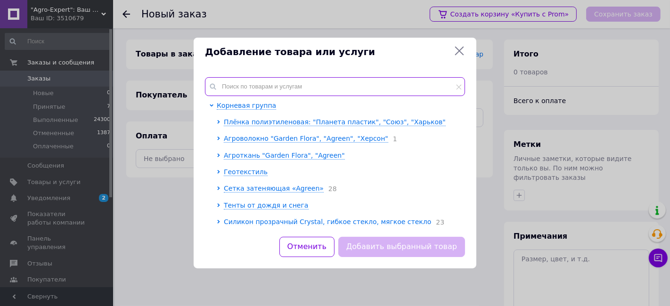
click at [355, 80] on input "text" at bounding box center [335, 86] width 260 height 19
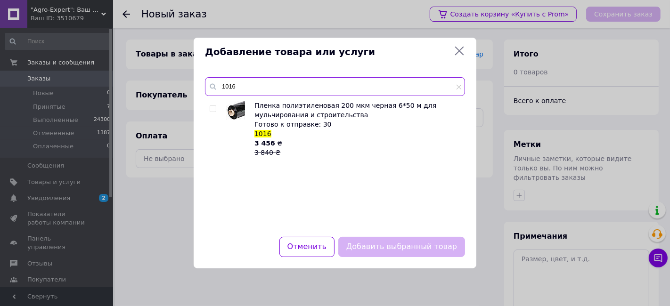
type input "1016"
click at [210, 112] on input "checkbox" at bounding box center [213, 109] width 6 height 6
checkbox input "true"
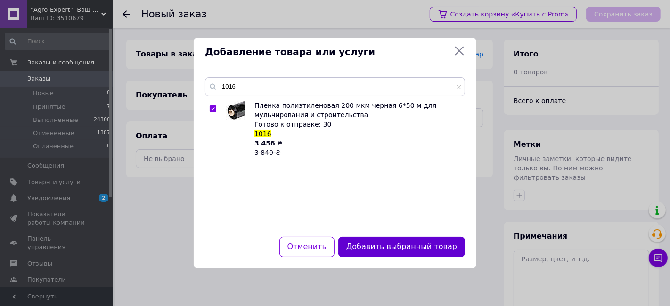
click at [396, 241] on button "Добавить выбранный товар" at bounding box center [401, 247] width 127 height 20
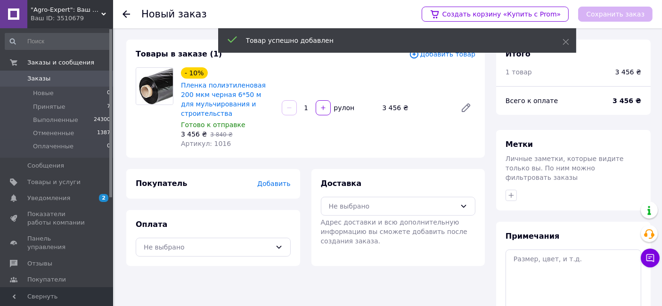
click at [330, 107] on div at bounding box center [323, 107] width 17 height 15
click at [326, 108] on button "button" at bounding box center [323, 107] width 15 height 15
click at [325, 108] on icon "button" at bounding box center [323, 108] width 7 height 7
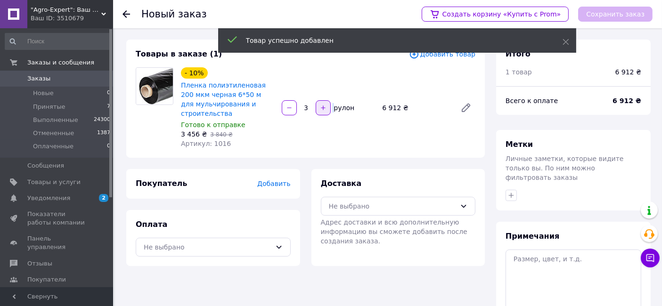
type input "4"
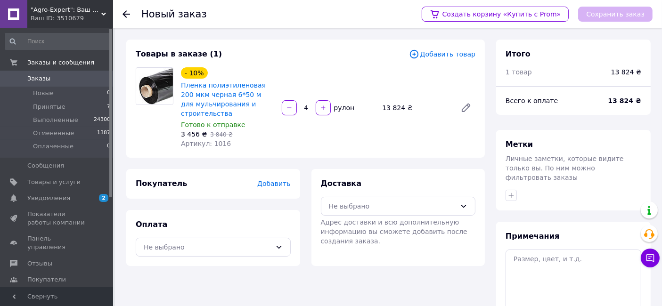
click at [294, 138] on div "- 10% Пленка полиэтиленовая 200 мкм черная 6*50 м для мульчирования и строитель…" at bounding box center [328, 107] width 302 height 85
click at [414, 203] on div "Не выбрано" at bounding box center [393, 206] width 128 height 10
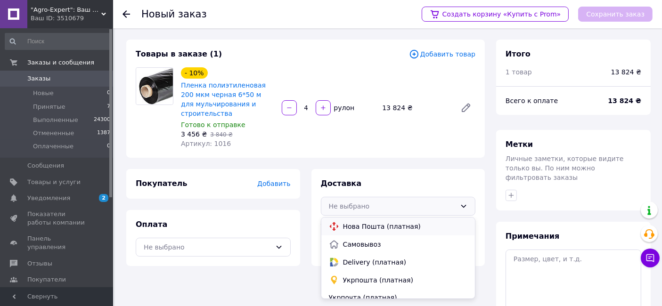
click at [393, 223] on span "Нова Пошта (платная)" at bounding box center [405, 226] width 125 height 9
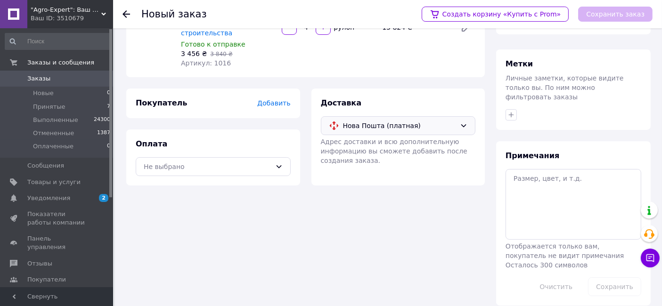
scroll to position [28, 0]
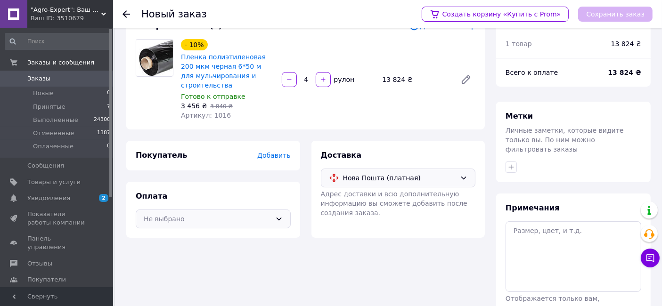
click at [231, 221] on div "Не выбрано" at bounding box center [208, 219] width 128 height 10
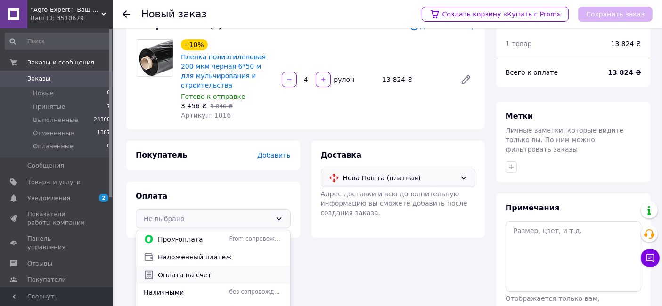
click at [206, 271] on span "Оплата на счет" at bounding box center [220, 274] width 125 height 9
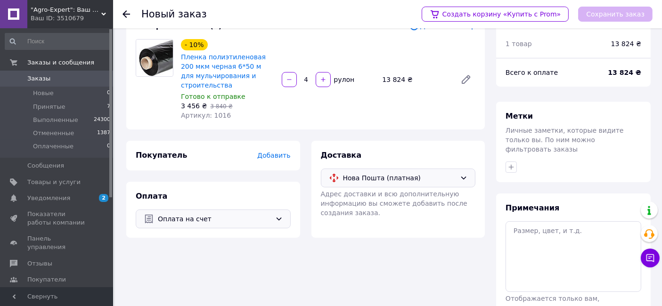
click at [267, 158] on span "Добавить" at bounding box center [273, 156] width 33 height 8
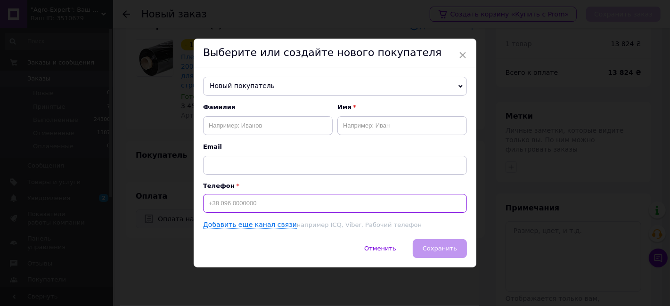
click at [262, 199] on input at bounding box center [335, 203] width 264 height 19
type input "[PHONE_NUMBER]"
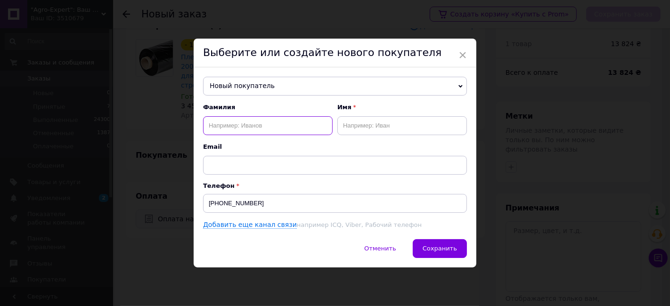
click at [270, 128] on input "text" at bounding box center [268, 125] width 130 height 19
click at [269, 122] on input "text" at bounding box center [268, 125] width 130 height 19
click at [268, 123] on input "text" at bounding box center [268, 125] width 130 height 19
type input "[PERSON_NAME]"
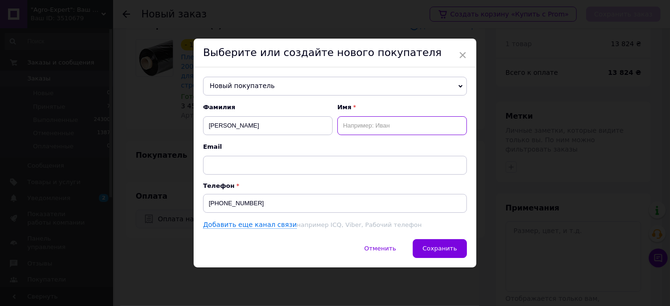
click at [390, 129] on input "text" at bounding box center [402, 125] width 130 height 19
type input "[PERSON_NAME]"
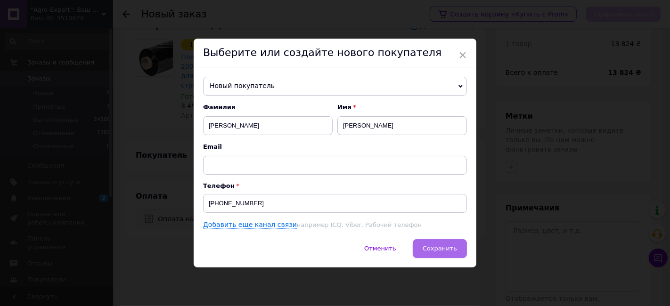
click at [451, 250] on span "Сохранить" at bounding box center [440, 248] width 34 height 7
click at [443, 253] on button "Сохранить" at bounding box center [440, 248] width 54 height 19
click at [448, 255] on button "Сохранить" at bounding box center [440, 248] width 54 height 19
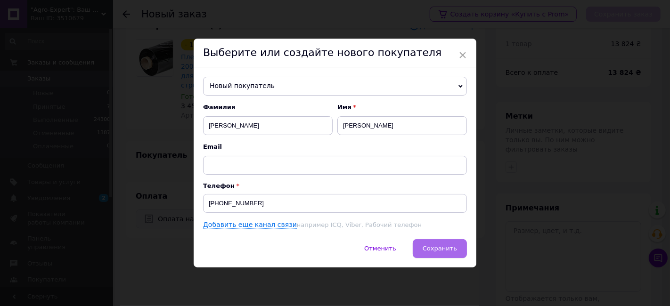
click at [447, 255] on button "Сохранить" at bounding box center [440, 248] width 54 height 19
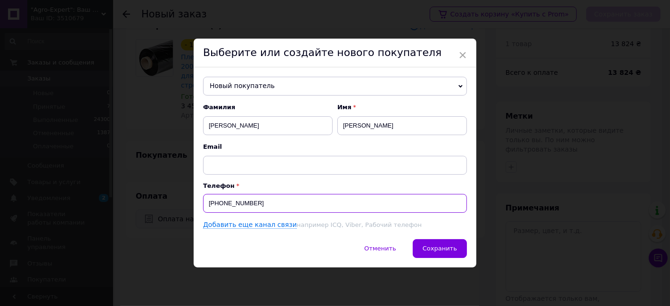
click at [287, 205] on input "[PHONE_NUMBER]" at bounding box center [335, 203] width 264 height 19
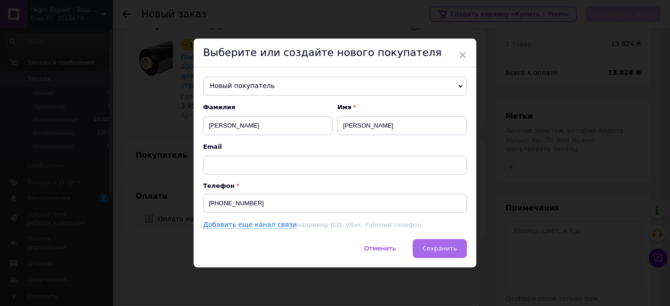
click at [441, 251] on span "Сохранить" at bounding box center [440, 248] width 34 height 7
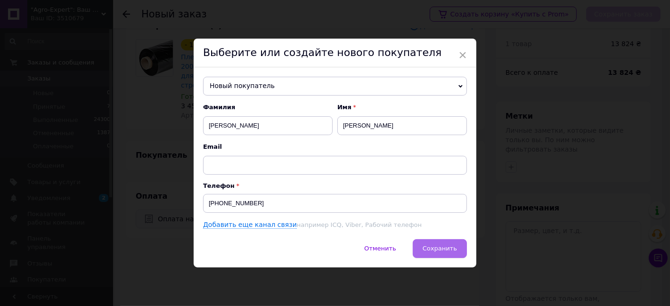
click at [441, 251] on span "Сохранить" at bounding box center [440, 248] width 34 height 7
click at [443, 250] on span "Сохранить" at bounding box center [440, 248] width 34 height 7
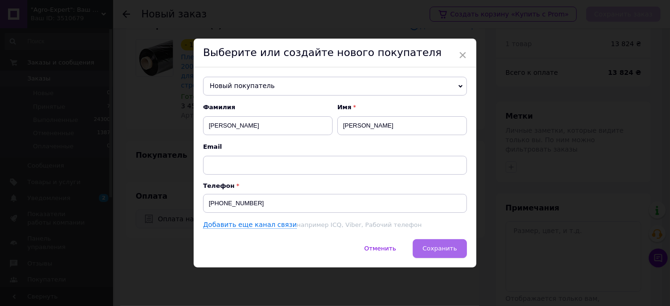
click at [443, 250] on span "Сохранить" at bounding box center [440, 248] width 34 height 7
click at [626, 156] on div "× Выберите или создайте нового покупателя Новый покупатель Бурченко Наталія +38…" at bounding box center [335, 153] width 670 height 306
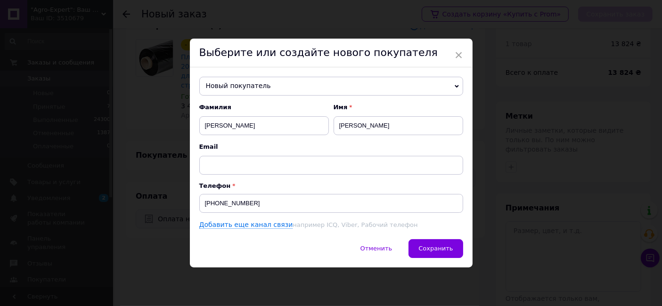
click at [573, 159] on div "× Выберите или создайте нового покупателя Новый покупатель Бурченко Наталія +38…" at bounding box center [331, 153] width 662 height 306
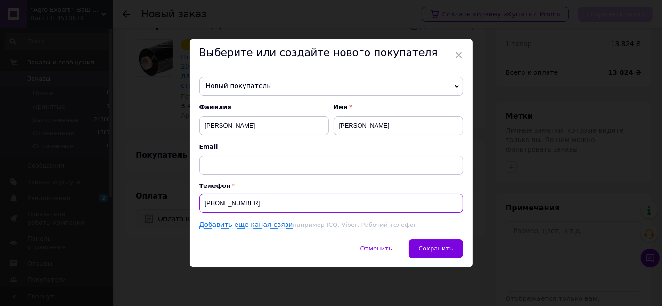
drag, startPoint x: 249, startPoint y: 204, endPoint x: 207, endPoint y: 202, distance: 41.5
click at [207, 202] on input "[PHONE_NUMBER]" at bounding box center [331, 203] width 264 height 19
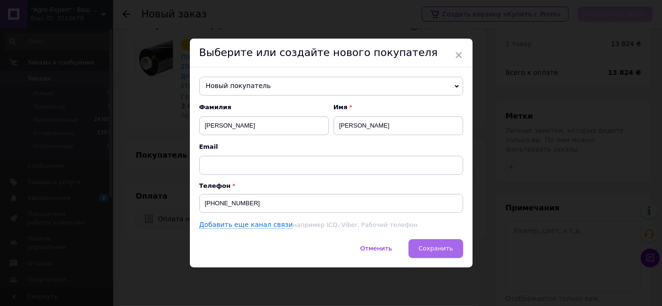
click at [438, 257] on button "Сохранить" at bounding box center [435, 248] width 54 height 19
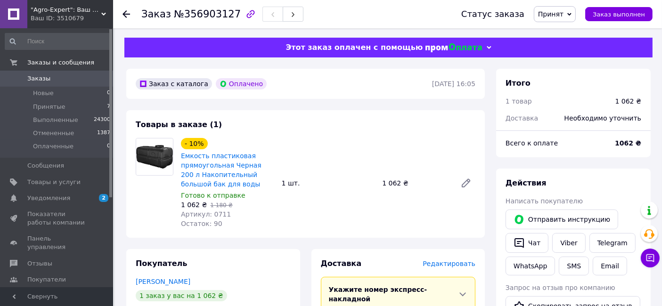
click at [43, 80] on span "Заказы" at bounding box center [38, 78] width 23 height 8
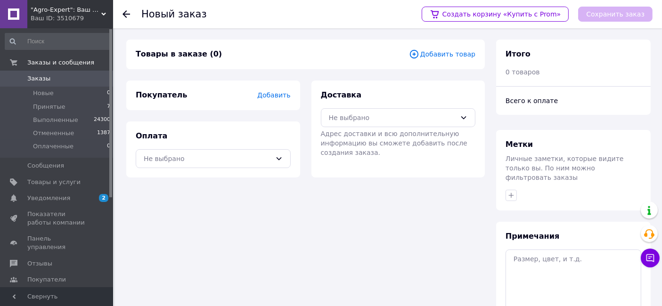
click at [272, 94] on span "Добавить" at bounding box center [273, 95] width 33 height 8
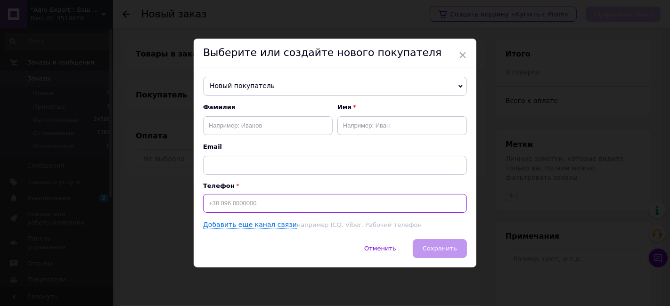
click at [281, 195] on input at bounding box center [335, 203] width 264 height 19
paste input "380680244611"
type input "380680244611"
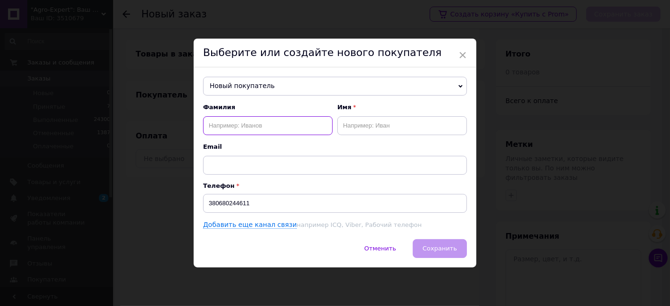
click at [266, 123] on input "text" at bounding box center [268, 125] width 130 height 19
type input "[PERSON_NAME]"
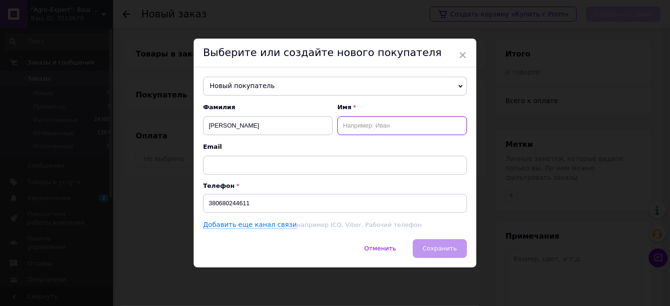
click at [380, 126] on input "text" at bounding box center [402, 125] width 130 height 19
type input "і"
type input "[PERSON_NAME]"
click at [380, 143] on span "Email" at bounding box center [335, 147] width 264 height 8
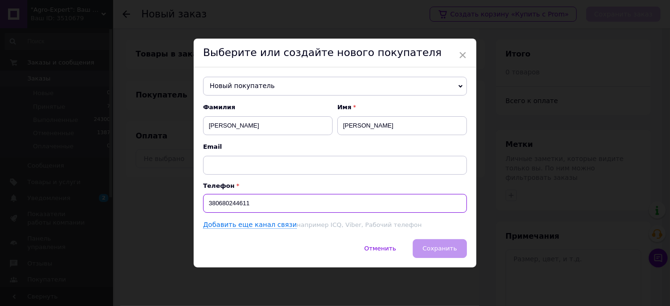
click at [204, 204] on input "380680244611" at bounding box center [335, 203] width 264 height 19
type input "[PHONE_NUMBER]"
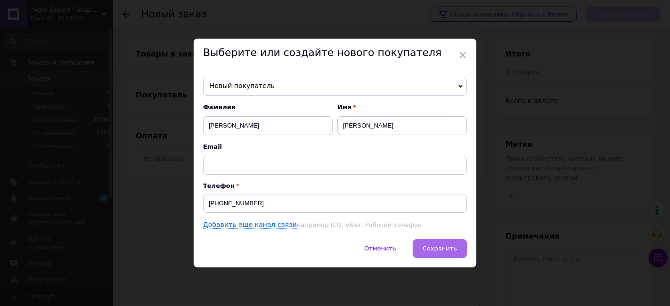
click at [452, 242] on button "Сохранить" at bounding box center [440, 248] width 54 height 19
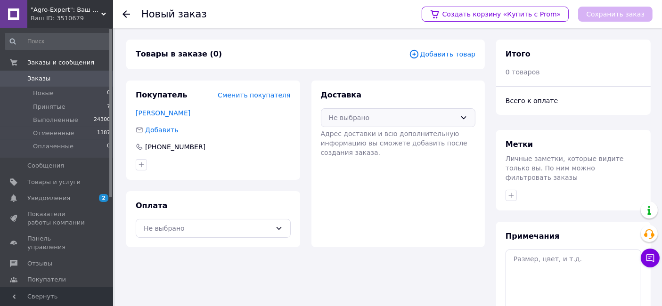
click at [360, 108] on div "Не выбрано" at bounding box center [398, 117] width 155 height 19
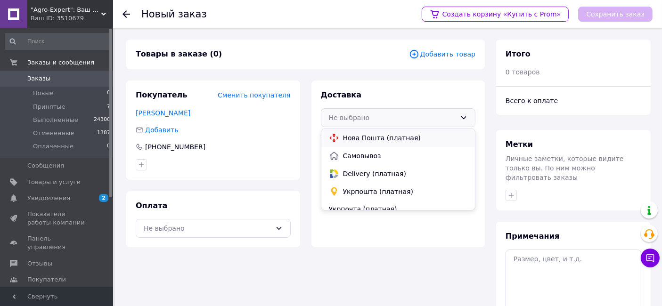
click at [362, 131] on div "Нова Пошта (платная)" at bounding box center [398, 138] width 154 height 18
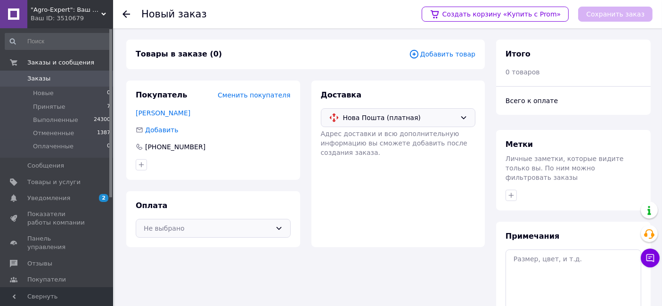
click at [193, 236] on div "Не выбрано" at bounding box center [213, 228] width 155 height 19
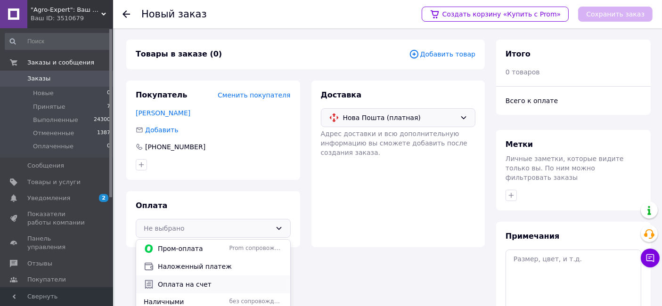
click at [191, 281] on span "Оплата на счет" at bounding box center [220, 284] width 125 height 9
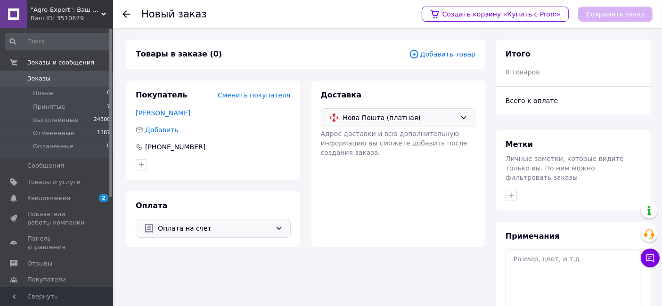
click at [436, 55] on span "Добавить товар" at bounding box center [442, 54] width 66 height 10
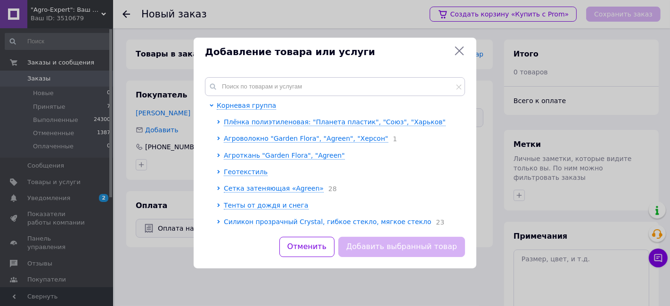
click at [266, 77] on div "Корневая группа Плёнка полиэтиленовая: "Планета пластик", "Союз", "Харьков" Агр…" at bounding box center [335, 151] width 283 height 171
click at [258, 76] on div "Корневая группа Плёнка полиэтиленовая: "Планета пластик", "Союз", "Харьков" Агр…" at bounding box center [335, 151] width 283 height 171
click at [257, 80] on input "text" at bounding box center [335, 86] width 260 height 19
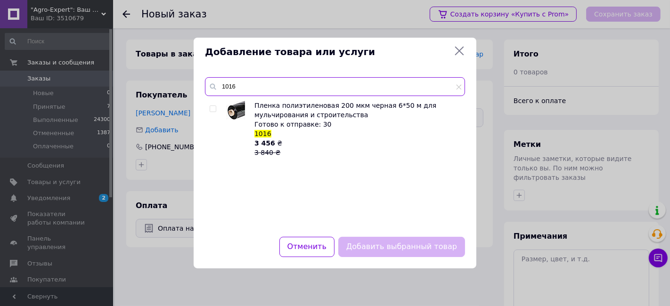
type input "1016"
click at [220, 109] on div at bounding box center [222, 129] width 7 height 57
click at [213, 107] on input "checkbox" at bounding box center [213, 109] width 6 height 6
checkbox input "true"
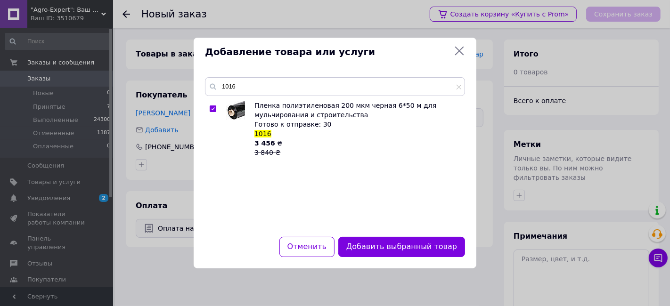
click at [425, 243] on button "Добавить выбранный товар" at bounding box center [401, 247] width 127 height 20
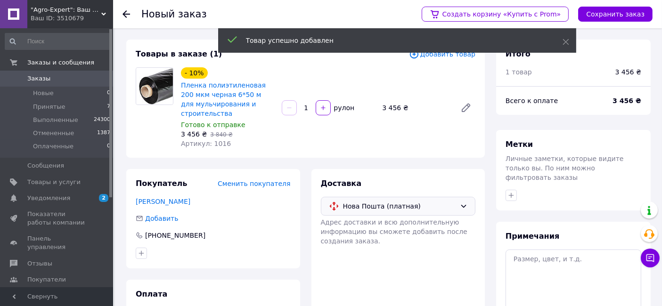
click at [319, 115] on div "1   рулон" at bounding box center [328, 107] width 101 height 19
click at [319, 112] on button "button" at bounding box center [323, 107] width 15 height 15
click at [321, 107] on icon "button" at bounding box center [323, 108] width 4 height 4
type input "4"
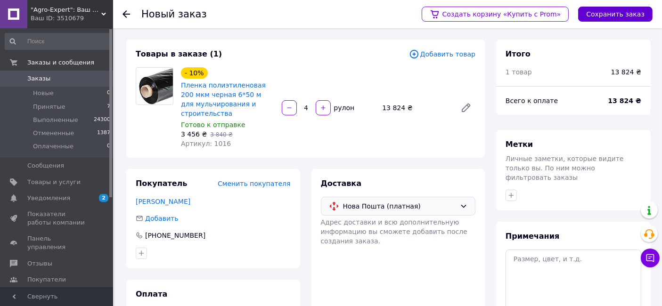
click at [629, 15] on button "Сохранить заказ" at bounding box center [615, 14] width 74 height 15
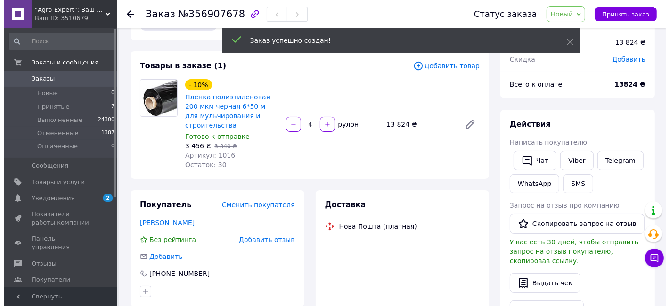
scroll to position [52, 0]
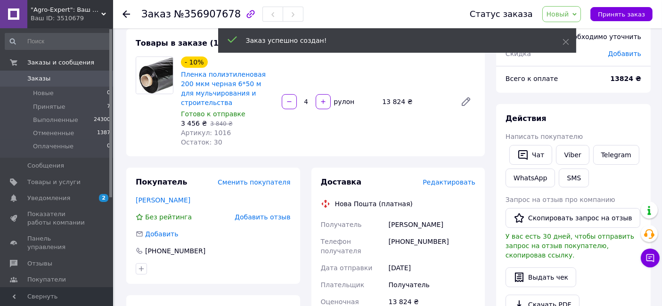
click at [451, 181] on span "Редактировать" at bounding box center [449, 183] width 53 height 8
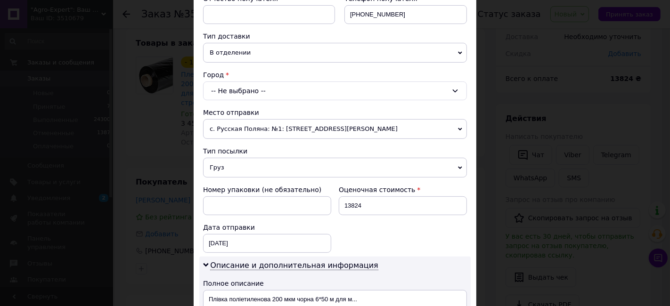
scroll to position [157, 0]
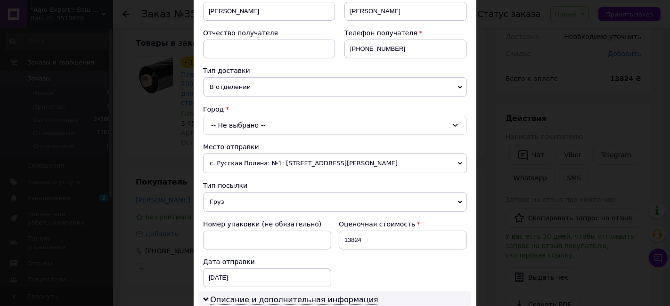
click at [296, 119] on div "-- Не выбрано --" at bounding box center [335, 125] width 264 height 19
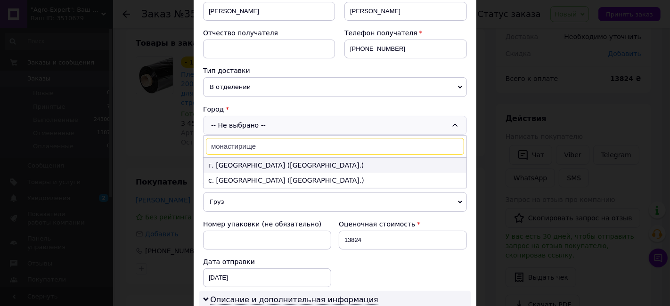
type input "монастирище"
click at [265, 161] on li "г. [GEOGRAPHIC_DATA] ([GEOGRAPHIC_DATA].)" at bounding box center [335, 165] width 263 height 15
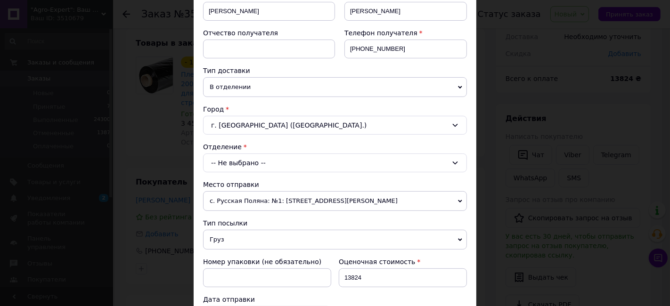
click at [275, 162] on div "-- Не выбрано --" at bounding box center [335, 163] width 264 height 19
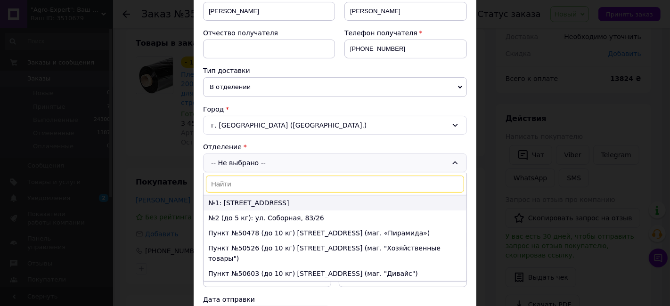
click at [258, 205] on li "№1: [STREET_ADDRESS]" at bounding box center [335, 202] width 263 height 15
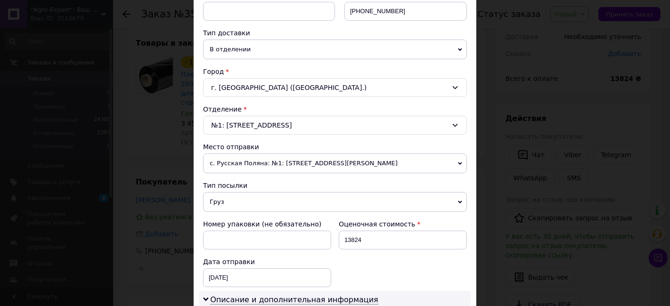
scroll to position [261, 0]
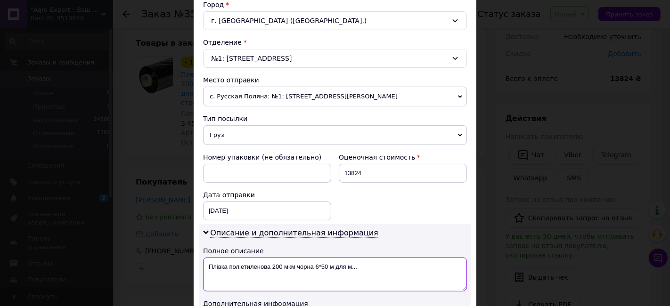
click at [309, 279] on textarea "Плівка поліетиленова 200 мкм чорна 6*50 м для м..." at bounding box center [335, 275] width 264 height 34
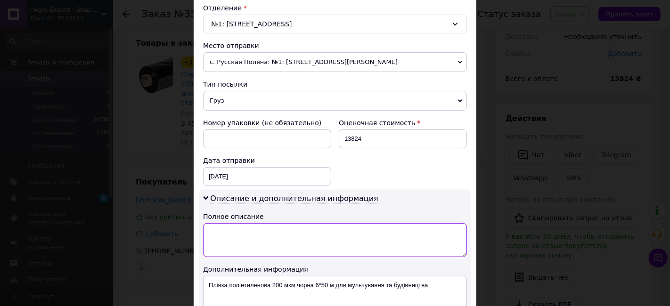
scroll to position [366, 0]
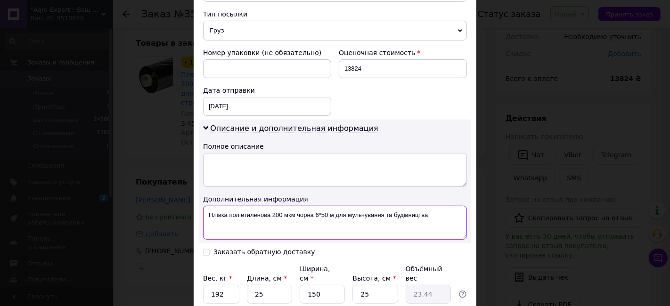
click at [299, 216] on textarea "Плівка поліетиленова 200 мкм чорна 6*50 м для мульчування та будівництва" at bounding box center [335, 223] width 264 height 34
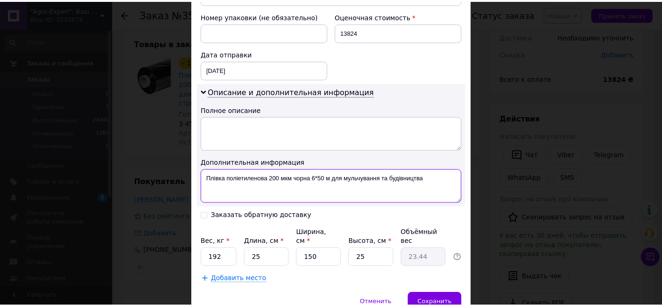
scroll to position [418, 0]
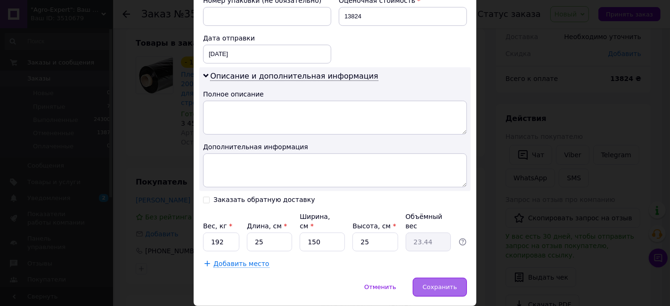
click at [436, 284] on span "Сохранить" at bounding box center [440, 287] width 34 height 7
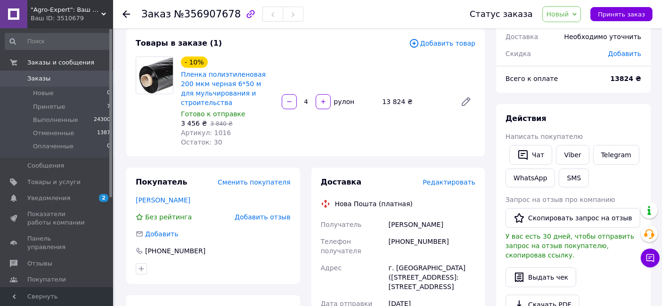
scroll to position [0, 0]
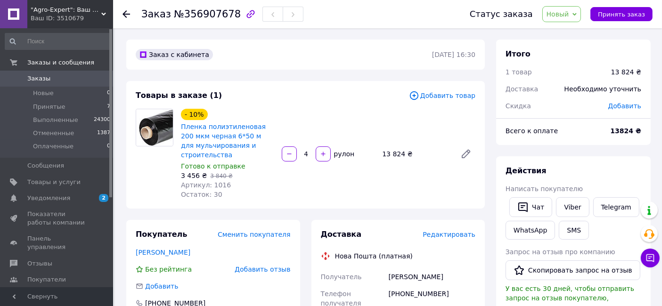
click at [210, 13] on span "№356907678" at bounding box center [207, 13] width 67 height 11
click at [211, 13] on span "№356907678" at bounding box center [207, 13] width 67 height 11
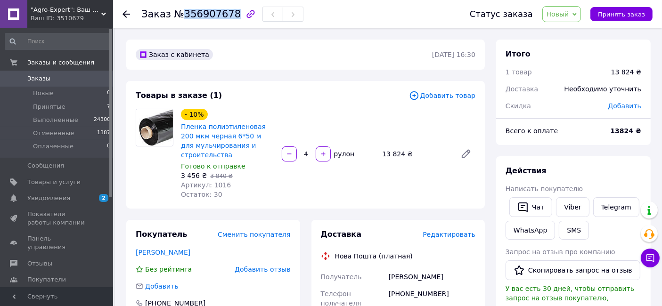
click at [211, 13] on span "№356907678" at bounding box center [207, 13] width 67 height 11
copy span "356907678"
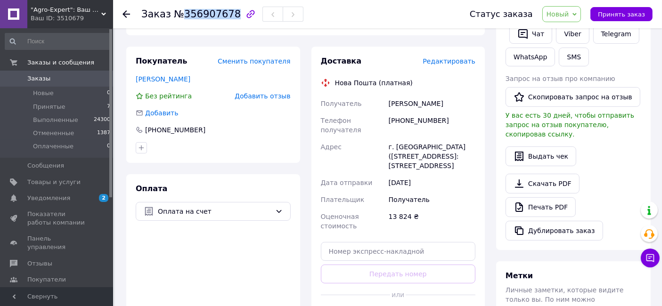
scroll to position [157, 0]
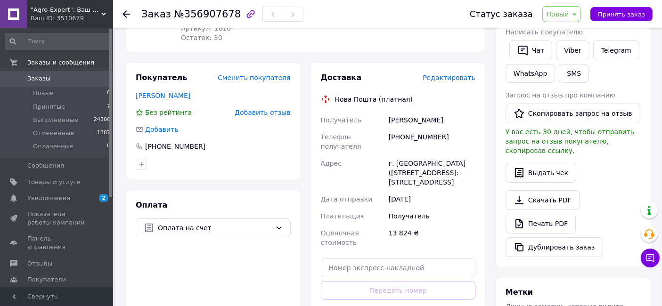
click at [418, 139] on div "[PHONE_NUMBER]" at bounding box center [432, 142] width 90 height 26
copy div "380680244611"
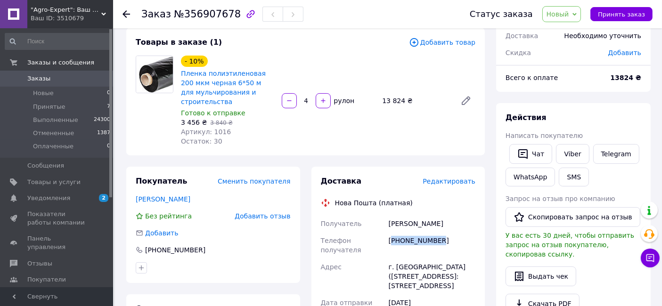
scroll to position [105, 0]
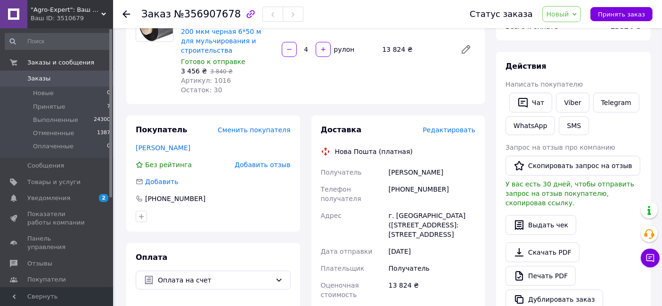
click at [400, 175] on div "[PERSON_NAME]" at bounding box center [432, 172] width 90 height 17
copy div "[PERSON_NAME]"
click at [407, 215] on div "г. [GEOGRAPHIC_DATA] ([STREET_ADDRESS]: [STREET_ADDRESS]" at bounding box center [432, 225] width 90 height 36
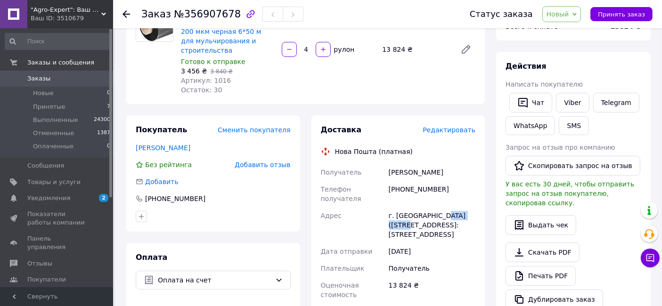
click at [407, 215] on div "г. [GEOGRAPHIC_DATA] ([STREET_ADDRESS]: [STREET_ADDRESS]" at bounding box center [432, 225] width 90 height 36
copy div "г. [GEOGRAPHIC_DATA] ([STREET_ADDRESS]: [STREET_ADDRESS]"
click at [569, 16] on span "Новый" at bounding box center [557, 14] width 23 height 8
click at [573, 30] on li "Принят" at bounding box center [568, 33] width 50 height 14
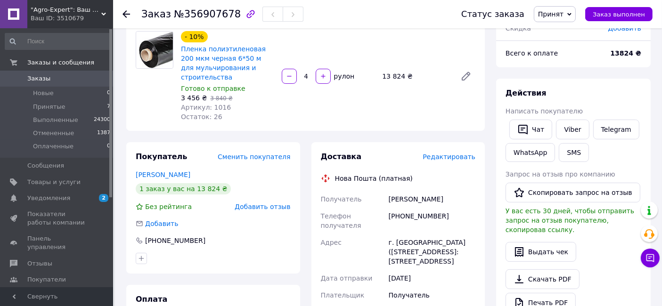
scroll to position [0, 0]
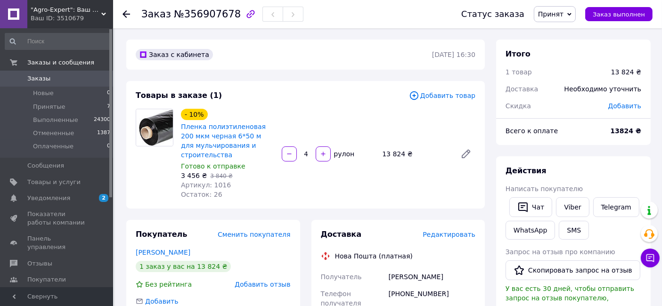
click at [85, 79] on span "Заказы" at bounding box center [57, 78] width 60 height 8
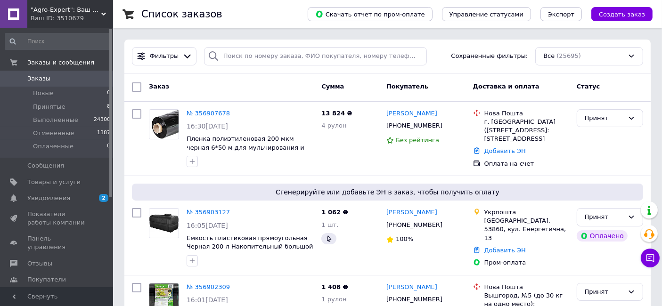
click at [60, 77] on span "Заказы" at bounding box center [57, 78] width 60 height 8
click at [216, 142] on span "Пленка полиэтиленовая 200 мкм черная 6*50 м для мульчирования и строительства" at bounding box center [246, 147] width 118 height 24
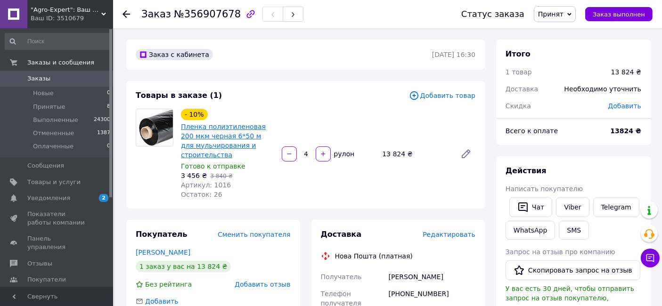
click at [229, 142] on link "Пленка полиэтиленовая 200 мкм черная 6*50 м для мульчирования и строительства" at bounding box center [223, 141] width 85 height 36
